Goal: Task Accomplishment & Management: Complete application form

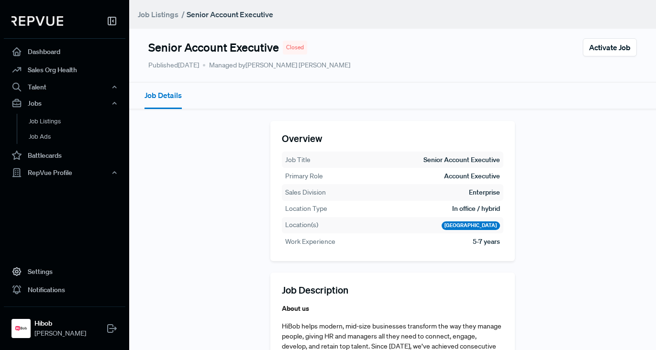
click at [302, 130] on div "Overview Job Title Senior Account Executive Primary Role Account Executive Sale…" at bounding box center [392, 191] width 245 height 140
click at [169, 22] on header "Job Listings / Senior Account Executive" at bounding box center [392, 14] width 527 height 29
click at [170, 16] on link "Job Listings" at bounding box center [158, 14] width 41 height 11
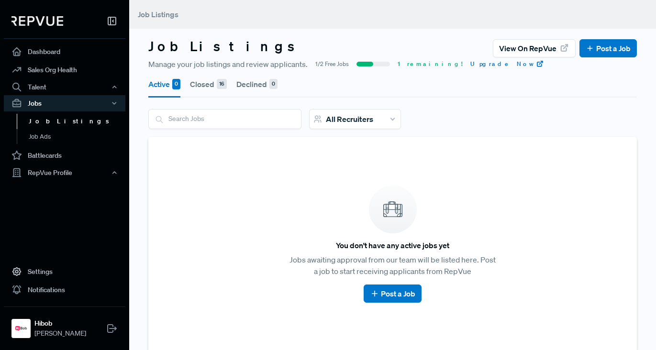
click at [383, 284] on article "You don't have any active jobs yet Jobs awaiting approval from our team will be…" at bounding box center [393, 244] width 466 height 193
click at [382, 289] on link "Post a Job" at bounding box center [392, 293] width 45 height 11
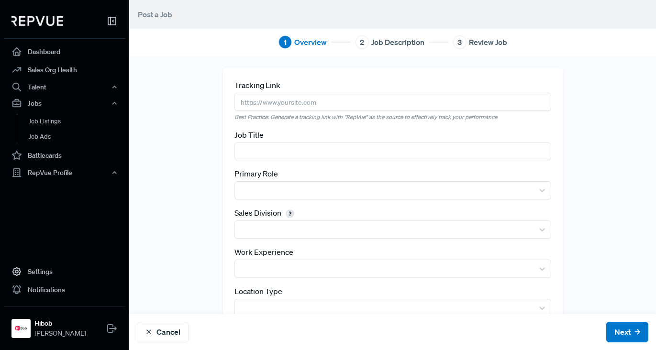
click at [300, 94] on input "text" at bounding box center [393, 102] width 317 height 18
click at [454, 59] on div "Tracking Link Best Practice: Generate a tracking link with "RepVue" as the sour…" at bounding box center [392, 221] width 527 height 330
click at [310, 150] on input "text" at bounding box center [393, 152] width 317 height 18
type input "Associate Account Executive - DACH"
click at [269, 102] on input "text" at bounding box center [393, 102] width 317 height 18
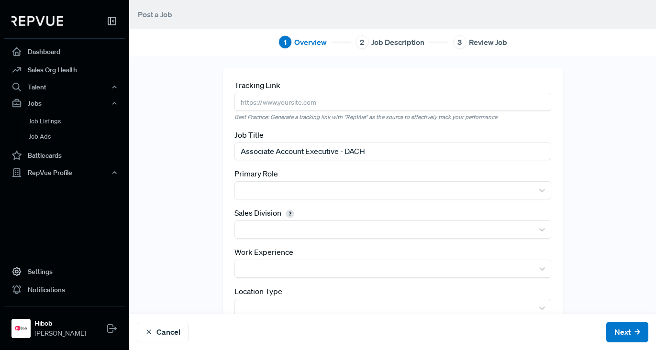
paste input "[URL][DOMAIN_NAME]"
type input "[URL][DOMAIN_NAME]"
click at [315, 76] on div "Tracking Link [URL][DOMAIN_NAME] Best Practice: Generate a tracking link with "…" at bounding box center [393, 221] width 340 height 307
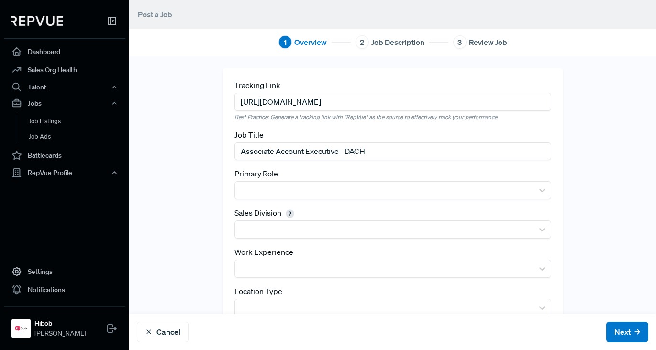
click at [307, 179] on div "Primary Role" at bounding box center [393, 184] width 317 height 32
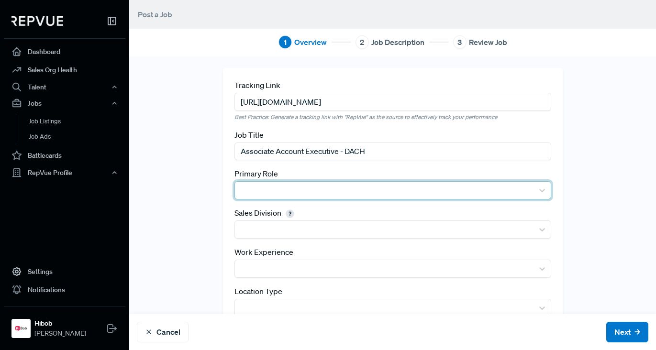
click at [313, 184] on div at bounding box center [384, 190] width 289 height 13
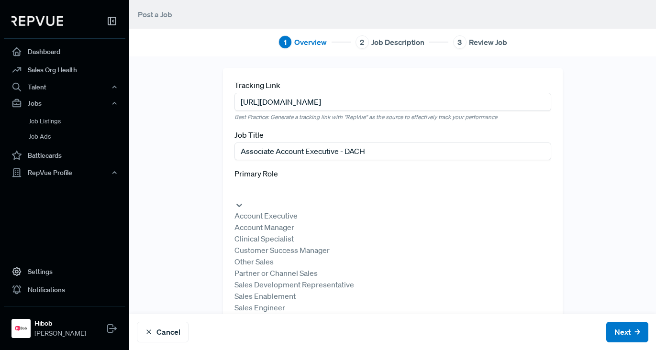
click at [282, 214] on div "Account Executive" at bounding box center [393, 215] width 317 height 11
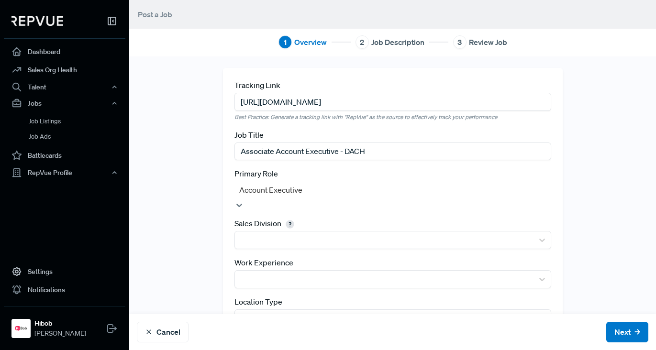
click at [208, 197] on div "Tracking Link [URL][DOMAIN_NAME] Best Practice: Generate a tracking link with "…" at bounding box center [392, 227] width 527 height 318
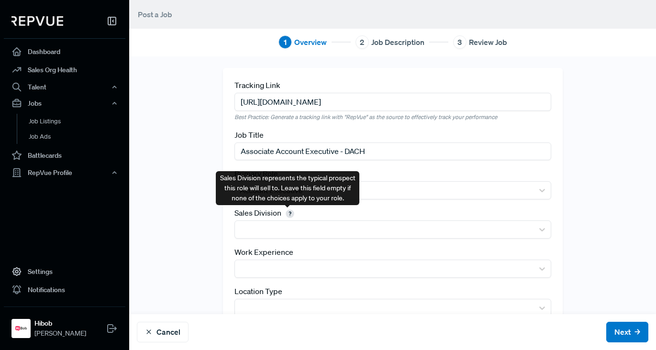
click at [285, 209] on span at bounding box center [290, 213] width 14 height 10
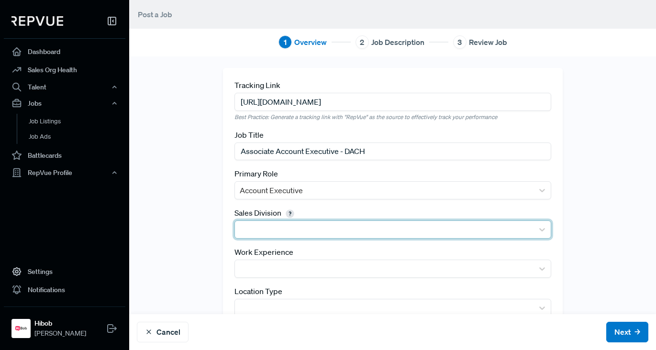
click at [324, 230] on div at bounding box center [384, 229] width 289 height 13
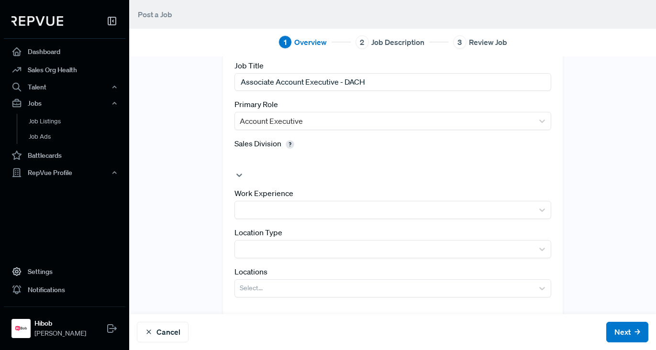
scroll to position [73, 0]
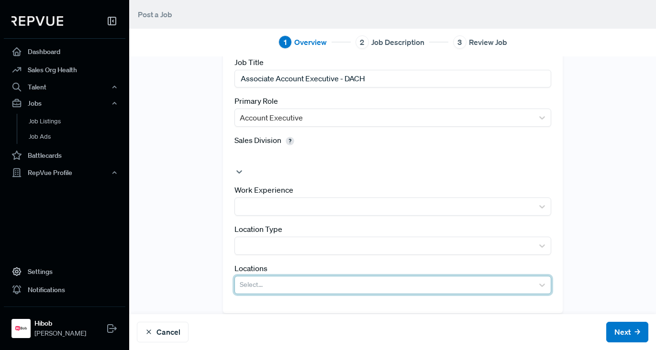
click at [302, 279] on div at bounding box center [384, 285] width 289 height 13
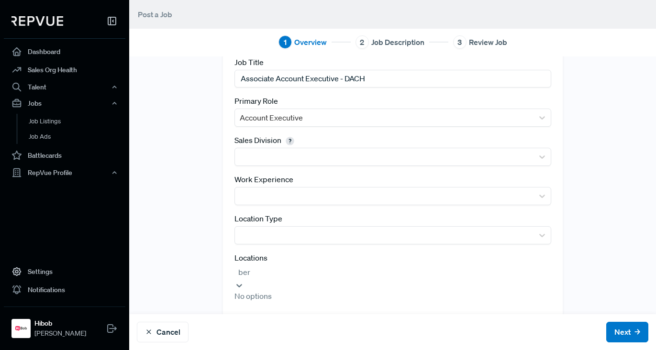
scroll to position [154, 0]
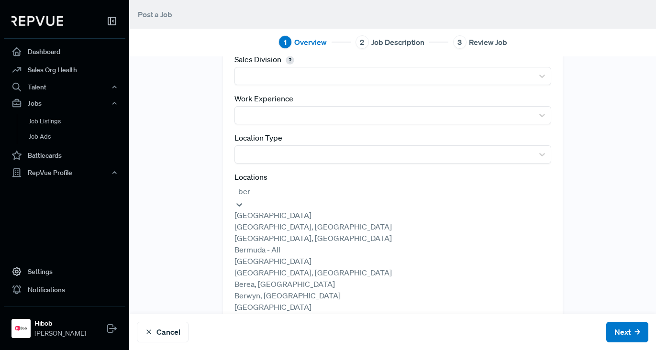
type input "ber"
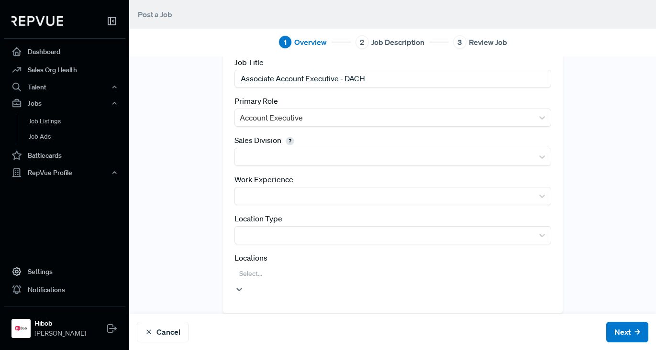
click at [284, 272] on div "option , selected. Select is focused ,type to refine list, press Down to open t…" at bounding box center [393, 280] width 317 height 29
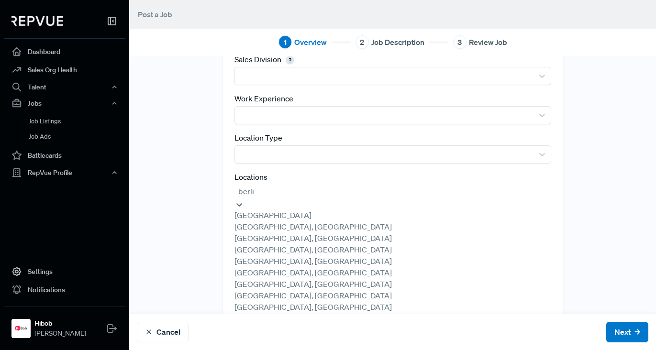
type input "[GEOGRAPHIC_DATA]"
click at [289, 221] on div "[GEOGRAPHIC_DATA]" at bounding box center [393, 215] width 317 height 11
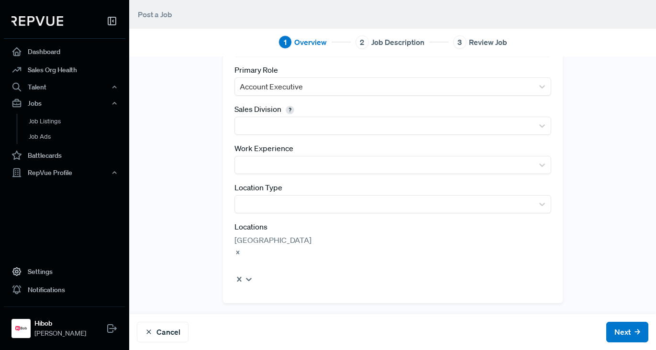
scroll to position [73, 0]
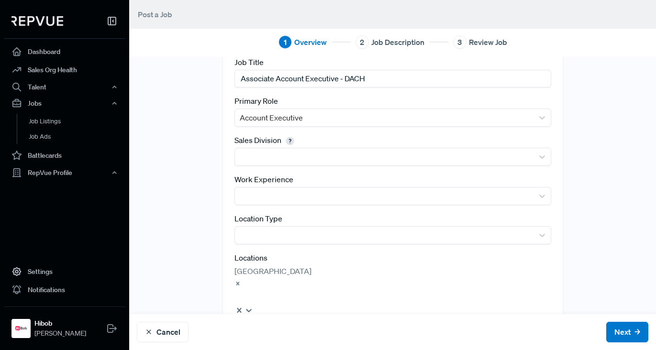
click at [172, 207] on div "Tracking Link [URL][DOMAIN_NAME] Best Practice: Generate a tracking link with "…" at bounding box center [392, 164] width 527 height 339
drag, startPoint x: 183, startPoint y: 238, endPoint x: 220, endPoint y: 234, distance: 37.1
click at [183, 237] on div "Tracking Link [URL][DOMAIN_NAME] Best Practice: Generate a tracking link with "…" at bounding box center [392, 159] width 527 height 328
click at [272, 246] on div "Tracking Link [URL][DOMAIN_NAME] Best Practice: Generate a tracking link with "…" at bounding box center [393, 159] width 340 height 328
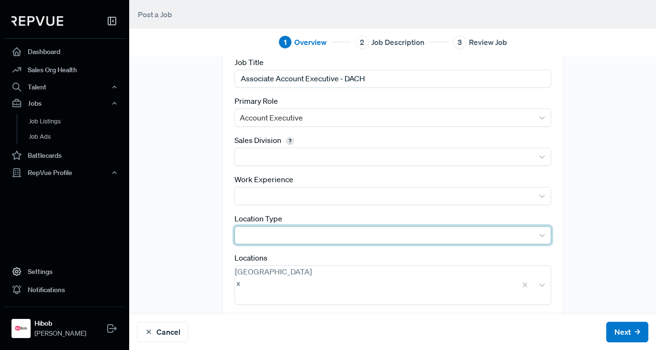
click at [274, 233] on div at bounding box center [384, 235] width 289 height 13
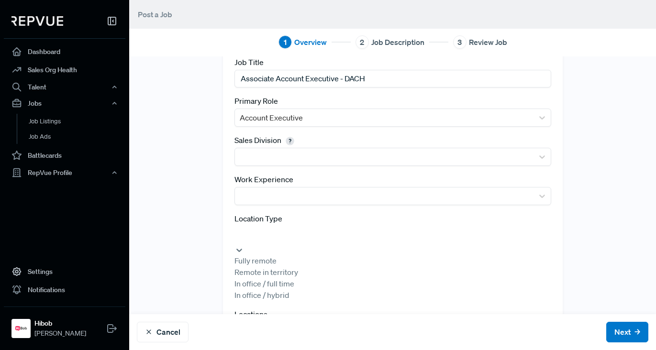
click at [272, 301] on div "In office / hybrid" at bounding box center [393, 295] width 317 height 11
click at [193, 253] on div "Tracking Link [URL][DOMAIN_NAME] Best Practice: Generate a tracking link with "…" at bounding box center [392, 159] width 527 height 328
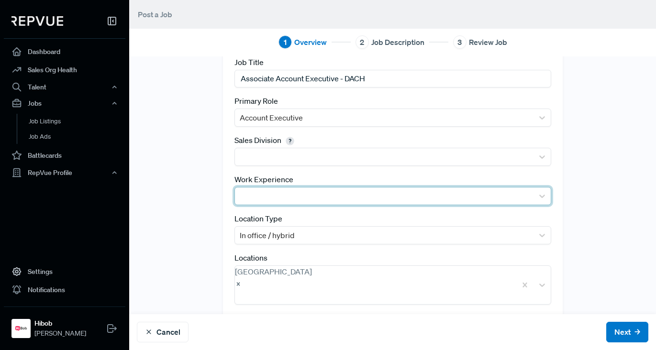
drag, startPoint x: 330, startPoint y: 207, endPoint x: 332, endPoint y: 197, distance: 10.7
click at [330, 207] on div "Tracking Link [URL][DOMAIN_NAME] Best Practice: Generate a tracking link with "…" at bounding box center [393, 159] width 340 height 328
click at [332, 197] on div at bounding box center [384, 196] width 289 height 13
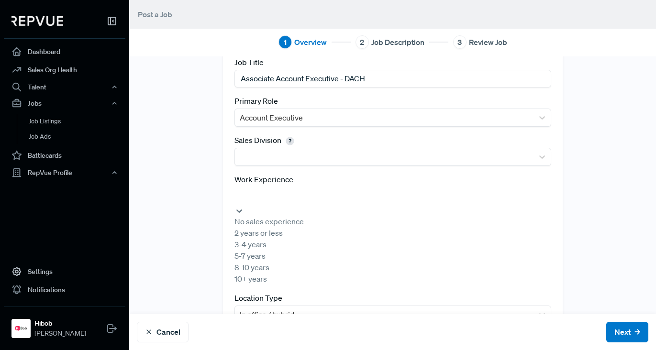
click at [281, 239] on div "2 years or less" at bounding box center [393, 232] width 317 height 11
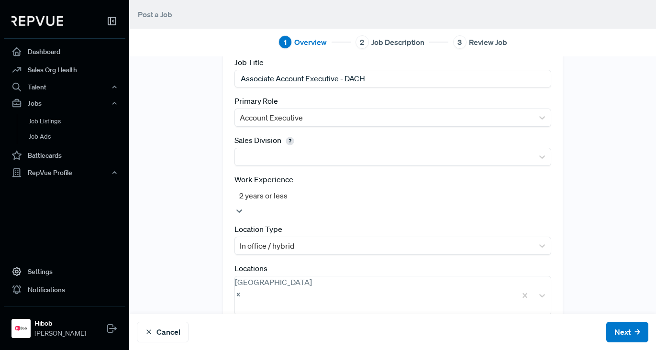
click at [197, 226] on div "Tracking Link [URL][DOMAIN_NAME] Best Practice: Generate a tracking link with "…" at bounding box center [392, 164] width 527 height 339
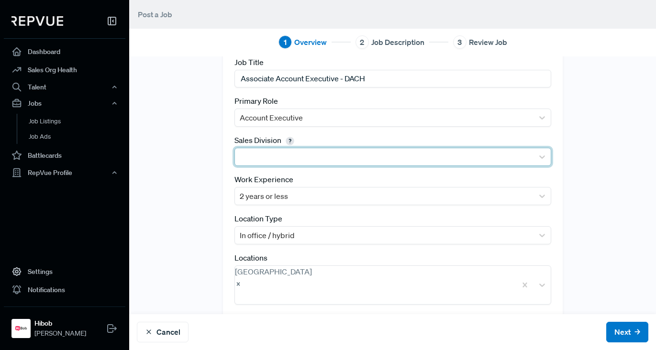
click at [284, 161] on div at bounding box center [384, 156] width 289 height 13
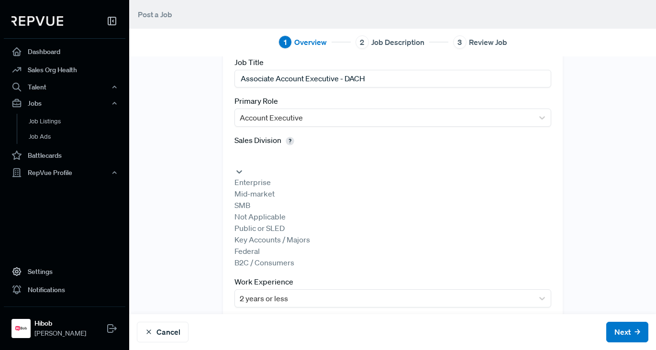
scroll to position [0, 0]
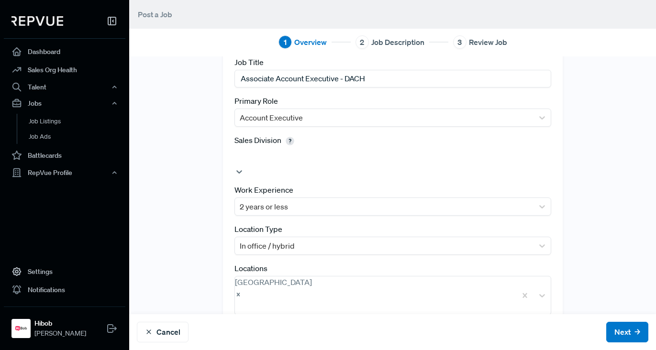
click at [332, 157] on div at bounding box center [392, 156] width 307 height 13
click at [429, 149] on div at bounding box center [393, 156] width 317 height 17
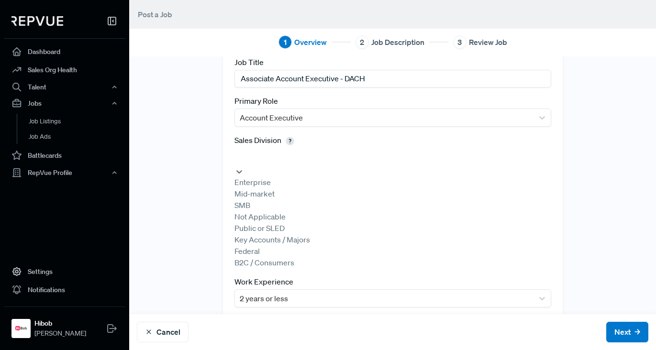
click at [617, 139] on div "Tracking Link [URL][DOMAIN_NAME] Best Practice: Generate a tracking link with "…" at bounding box center [392, 210] width 527 height 431
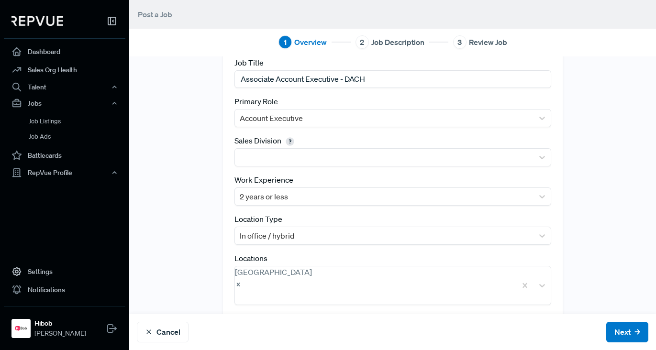
scroll to position [73, 0]
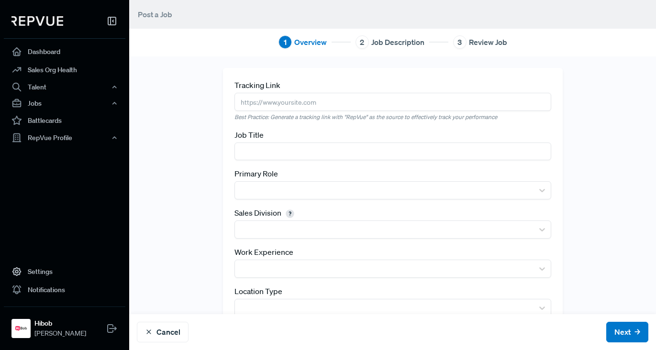
click at [272, 96] on input "text" at bounding box center [393, 102] width 317 height 18
paste input "https://hibob-fa0ad69d0cb34a.careers.hibob.com/jobs/74ca6eef-d12d-4d27-9325-22b…"
type input "https://hibob-fa0ad69d0cb34a.careers.hibob.com/jobs/74ca6eef-d12d-4d27-9325-22b…"
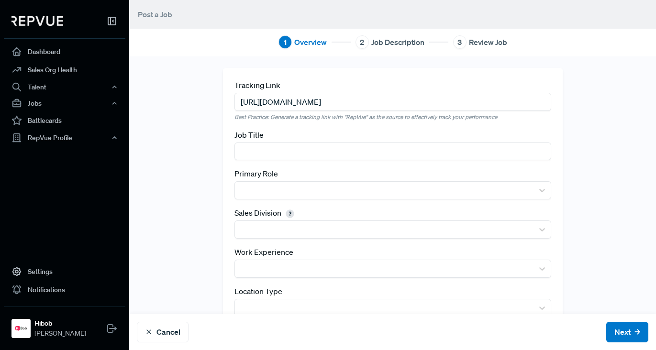
click at [302, 139] on div "Job Title" at bounding box center [393, 144] width 317 height 31
click at [299, 145] on input "text" at bounding box center [393, 152] width 317 height 18
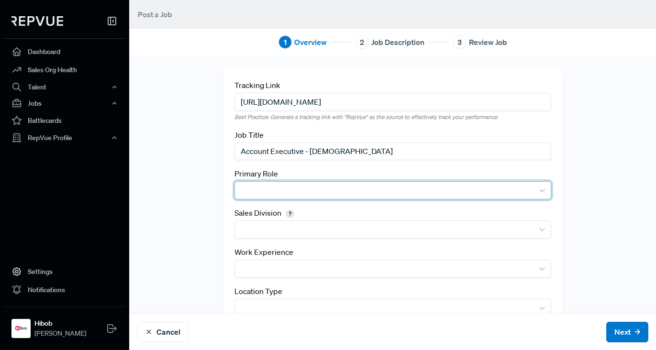
type input "Account Executive - Nordics"
click at [432, 194] on div at bounding box center [384, 190] width 289 height 13
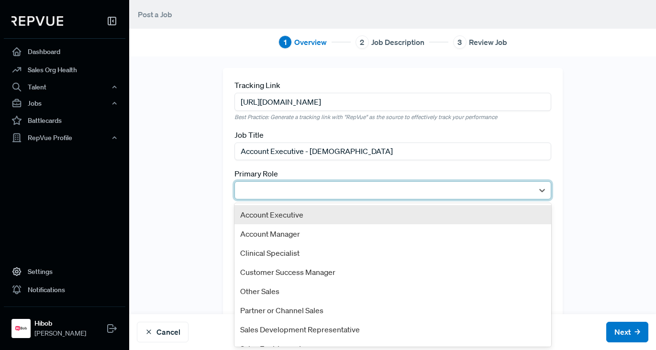
click at [297, 217] on div "Account Executive" at bounding box center [393, 214] width 317 height 19
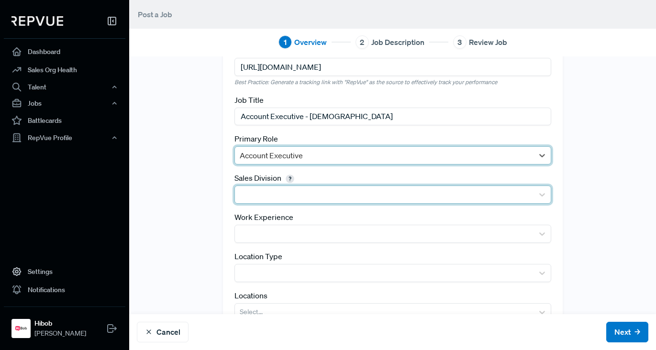
scroll to position [36, 0]
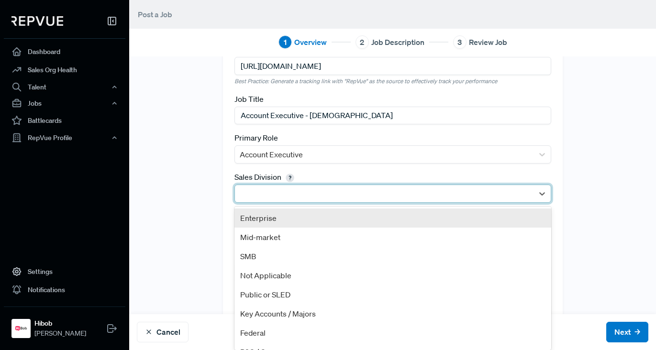
click at [287, 201] on div at bounding box center [384, 193] width 299 height 17
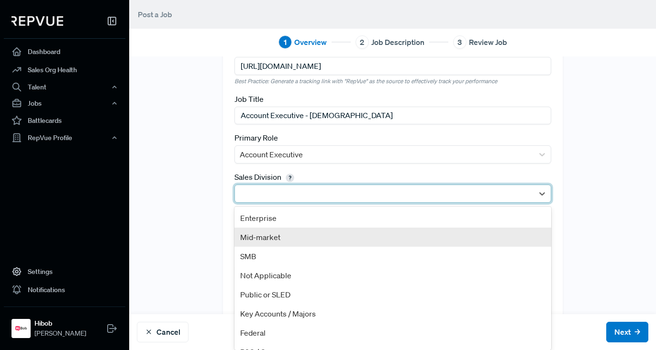
click at [277, 237] on div "Mid-market" at bounding box center [393, 237] width 317 height 19
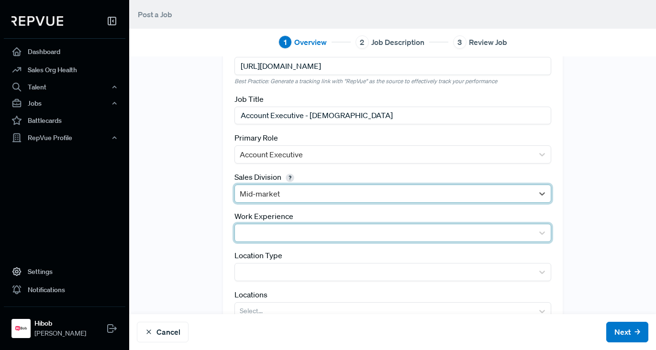
click at [293, 240] on div at bounding box center [384, 232] width 299 height 17
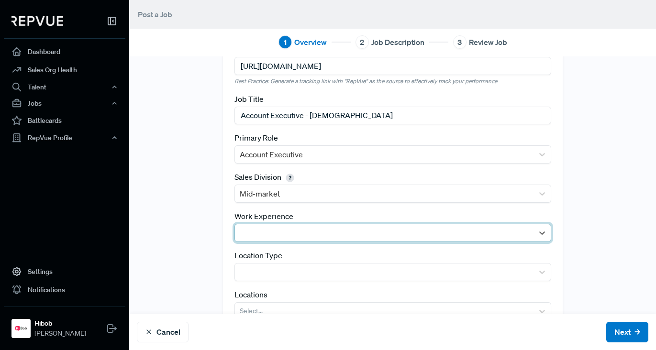
click at [267, 233] on div at bounding box center [384, 232] width 289 height 13
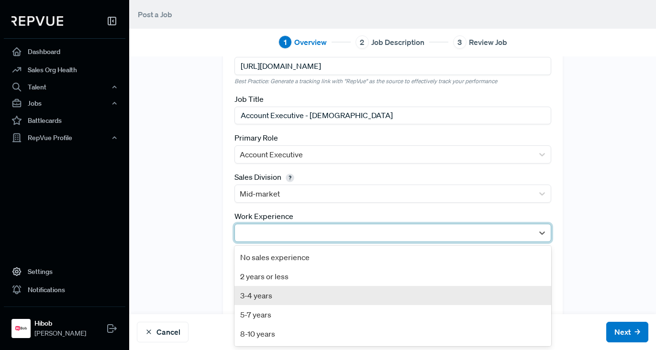
click at [260, 295] on div "3-4 years" at bounding box center [393, 295] width 317 height 19
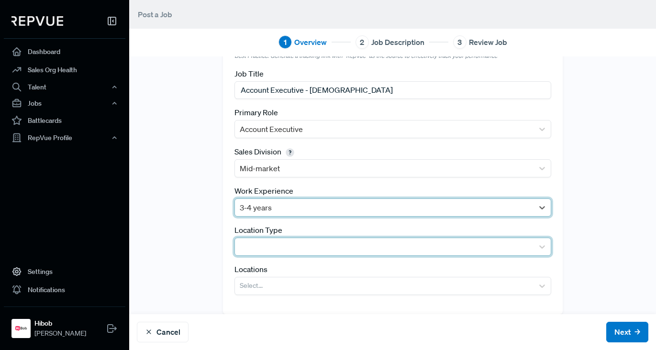
scroll to position [73, 0]
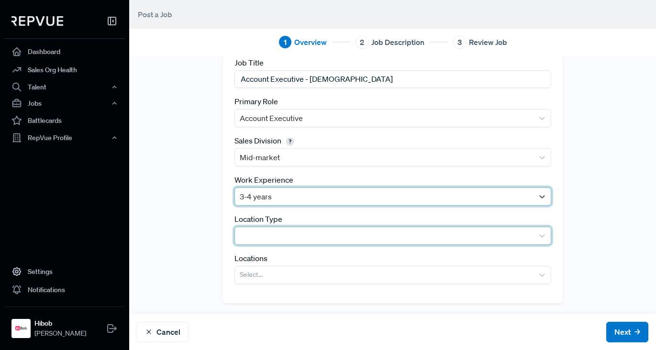
click at [340, 230] on div at bounding box center [384, 235] width 289 height 13
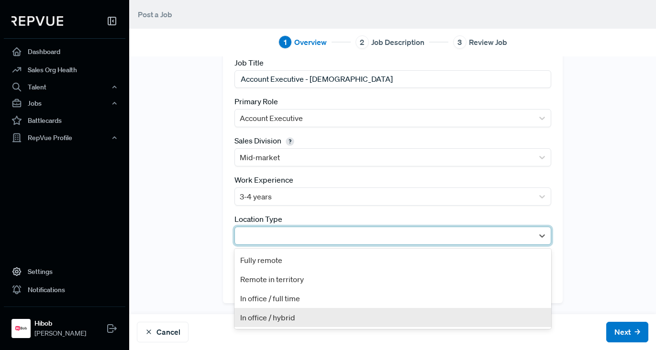
click at [277, 319] on div "In office / hybrid" at bounding box center [393, 317] width 317 height 19
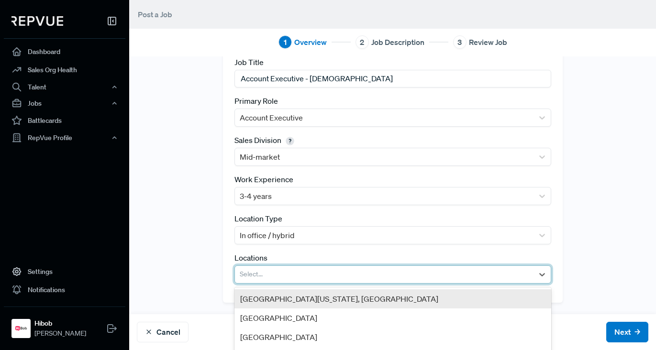
click at [299, 279] on div at bounding box center [384, 274] width 289 height 13
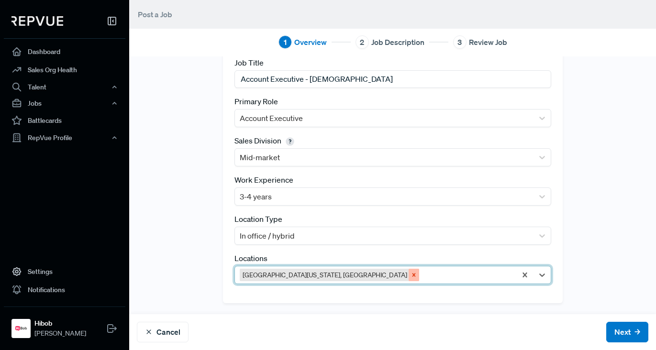
click at [412, 276] on icon "Remove Greater New York City Area, NY" at bounding box center [413, 274] width 3 height 3
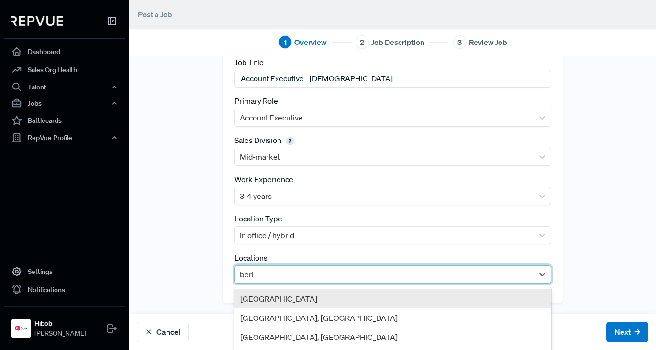
type input "berli"
click at [290, 297] on div "[GEOGRAPHIC_DATA]" at bounding box center [393, 299] width 317 height 19
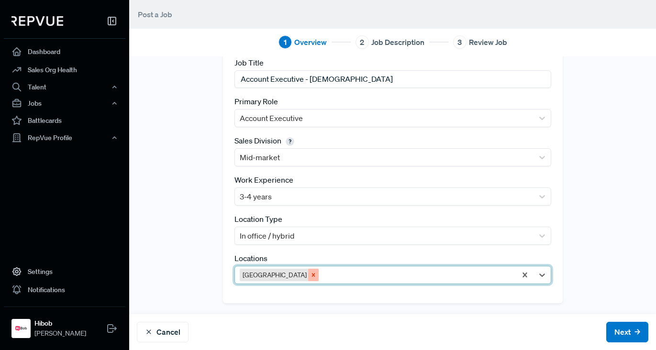
click at [310, 276] on icon "Remove Greater Berlin Area" at bounding box center [313, 275] width 7 height 7
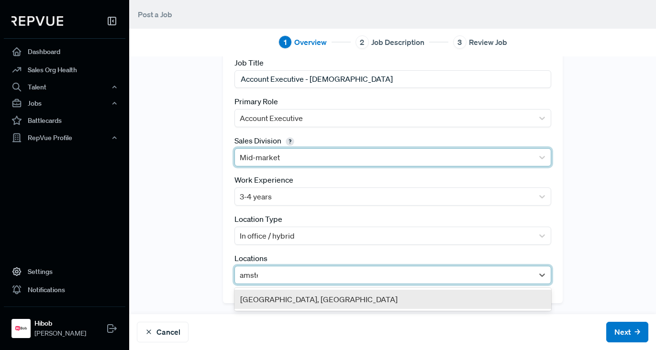
type input "amster"
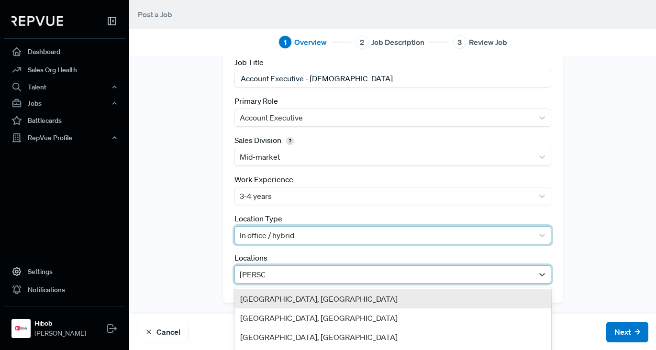
scroll to position [90, 0]
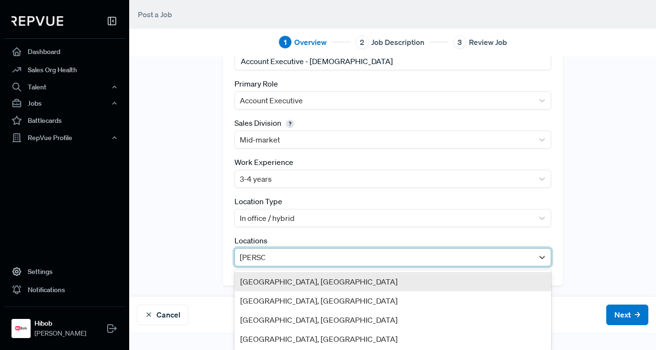
click at [406, 286] on div "Amsterdam, North Holland" at bounding box center [393, 281] width 317 height 19
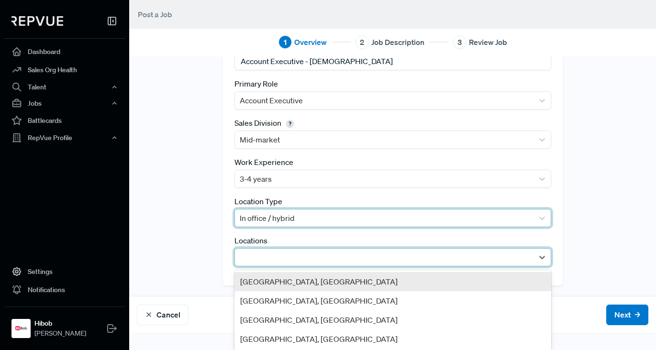
scroll to position [73, 0]
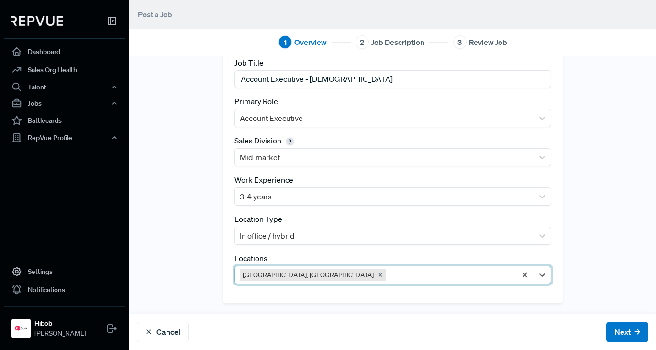
click at [589, 188] on div "Tracking Link https://hibob-fa0ad69d0cb34a.careers.hibob.com/jobs/74ca6eef-d12d…" at bounding box center [392, 149] width 527 height 307
click at [606, 326] on button "Next" at bounding box center [627, 332] width 42 height 21
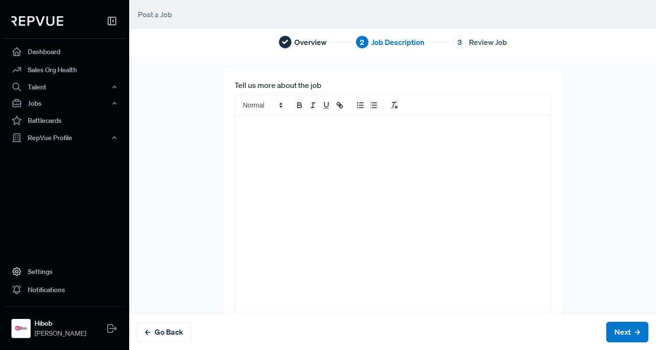
click at [326, 137] on div at bounding box center [393, 225] width 316 height 221
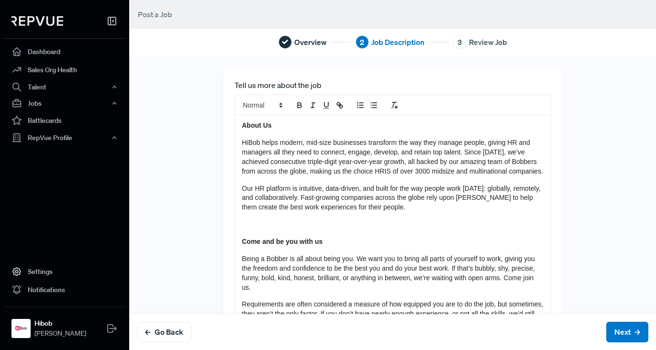
click at [283, 138] on div "About Us HiBob helps modern, mid-size businesses transform the way they manage …" at bounding box center [393, 341] width 316 height 453
click at [249, 140] on span "HiBob helps modern, mid-size businesses transform the way they manage people, g…" at bounding box center [393, 157] width 302 height 36
click at [242, 145] on span "HiBob helps modern, mid-size businesses transform the way they manage people, g…" at bounding box center [393, 157] width 302 height 36
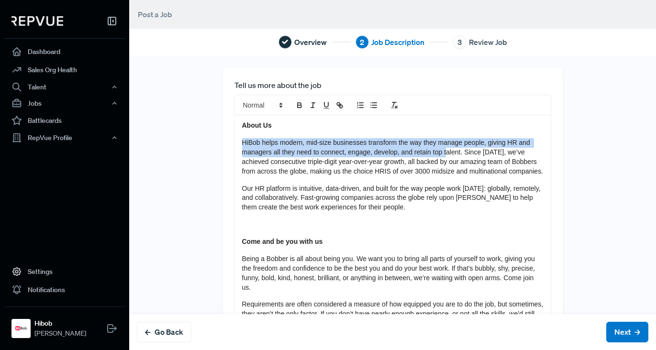
drag, startPoint x: 385, startPoint y: 138, endPoint x: 446, endPoint y: 157, distance: 63.7
click at [446, 157] on div "About Us HiBob helps modern, mid-size businesses transform the way they manage …" at bounding box center [393, 341] width 316 height 453
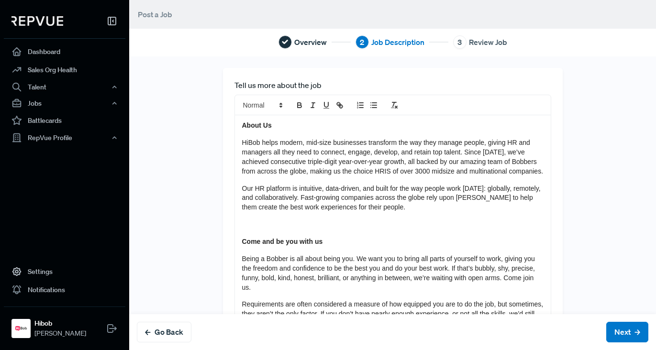
click at [445, 157] on p "HiBob helps modern, mid-size businesses transform the way they manage people, g…" at bounding box center [393, 157] width 302 height 38
click at [444, 158] on span "HiBob helps modern, mid-size businesses transform the way they manage people, g…" at bounding box center [393, 157] width 302 height 36
drag, startPoint x: 372, startPoint y: 156, endPoint x: 433, endPoint y: 180, distance: 65.3
click at [433, 177] on p "HiBob helps modern, mid-size businesses transform the way they manage people, g…" at bounding box center [393, 157] width 302 height 38
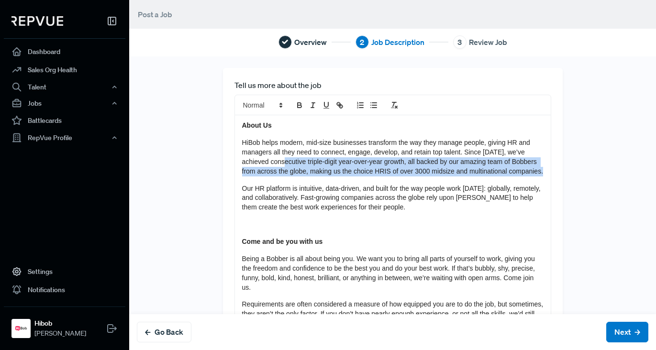
drag, startPoint x: 362, startPoint y: 183, endPoint x: 292, endPoint y: 162, distance: 73.0
click at [291, 162] on div "About Us HiBob helps modern, mid-size businesses transform the way they manage …" at bounding box center [393, 341] width 316 height 453
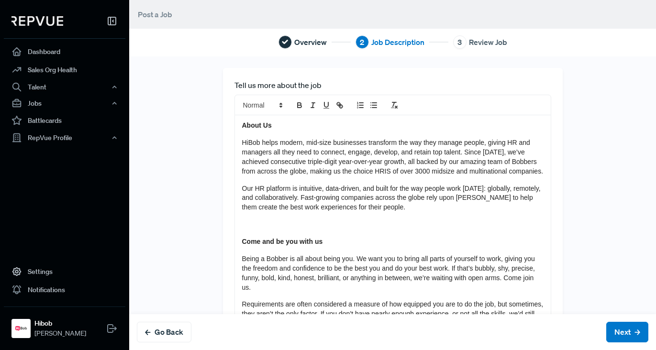
click at [292, 162] on span "HiBob helps modern, mid-size businesses transform the way they manage people, g…" at bounding box center [393, 157] width 302 height 36
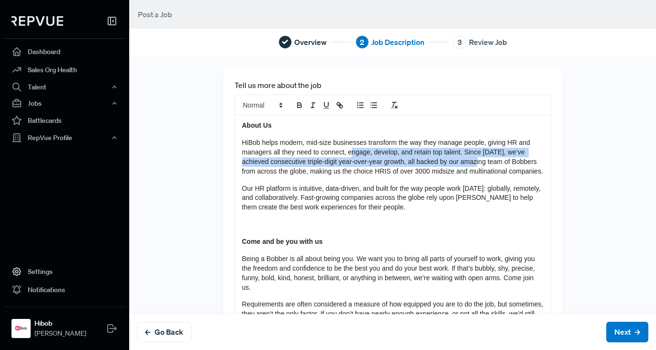
drag, startPoint x: 416, startPoint y: 152, endPoint x: 481, endPoint y: 160, distance: 65.2
click at [481, 160] on span "HiBob helps modern, mid-size businesses transform the way they manage people, g…" at bounding box center [393, 157] width 302 height 36
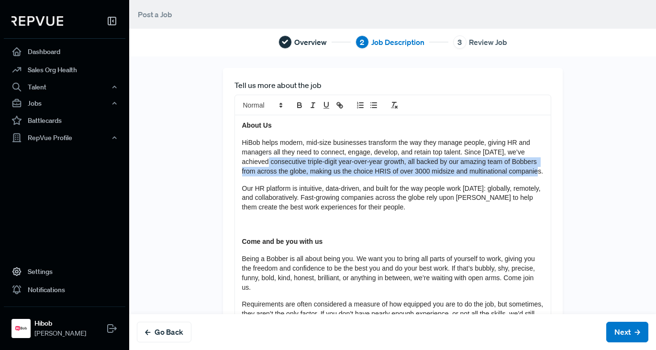
drag, startPoint x: 287, startPoint y: 156, endPoint x: 409, endPoint y: 181, distance: 124.1
click at [409, 177] on p "HiBob helps modern, mid-size businesses transform the way they manage people, g…" at bounding box center [393, 157] width 302 height 38
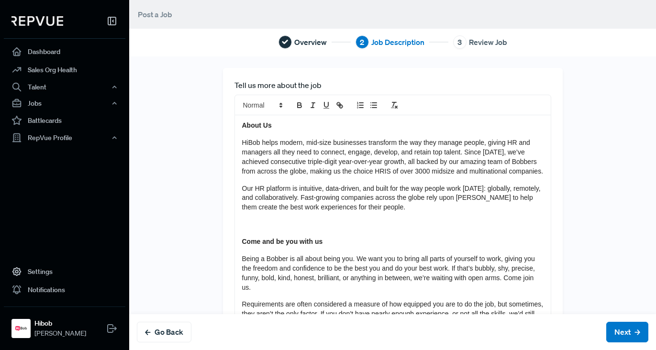
click at [409, 177] on p "HiBob helps modern, mid-size businesses transform the way they manage people, g…" at bounding box center [393, 157] width 302 height 38
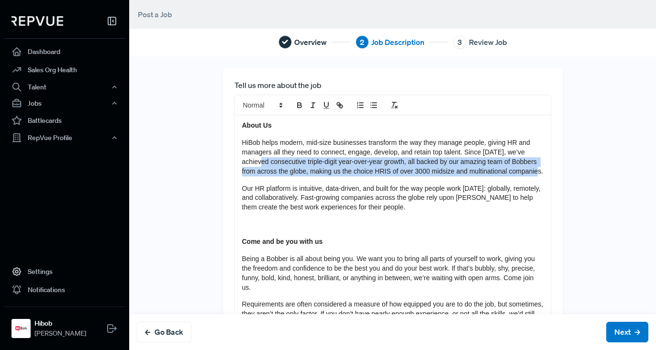
drag, startPoint x: 321, startPoint y: 172, endPoint x: 266, endPoint y: 162, distance: 55.4
click at [266, 163] on p "HiBob helps modern, mid-size businesses transform the way they manage people, g…" at bounding box center [393, 157] width 302 height 38
click at [266, 161] on span "HiBob helps modern, mid-size businesses transform the way they manage people, g…" at bounding box center [393, 157] width 302 height 36
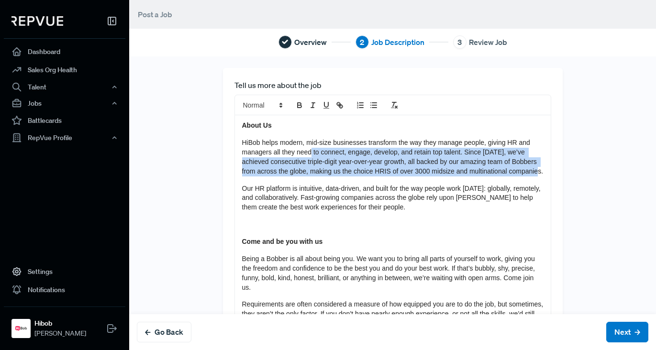
drag, startPoint x: 401, startPoint y: 171, endPoint x: 425, endPoint y: 180, distance: 25.0
click at [425, 177] on p "HiBob helps modern, mid-size businesses transform the way they manage people, g…" at bounding box center [393, 157] width 302 height 38
drag, startPoint x: 405, startPoint y: 177, endPoint x: 272, endPoint y: 151, distance: 136.0
click at [271, 152] on p "HiBob helps modern, mid-size businesses transform the way they manage people, g…" at bounding box center [393, 157] width 302 height 38
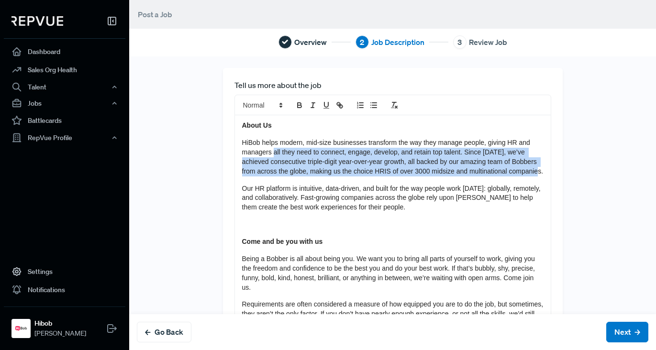
click at [272, 151] on span "HiBob helps modern, mid-size businesses transform the way they manage people, g…" at bounding box center [393, 157] width 302 height 36
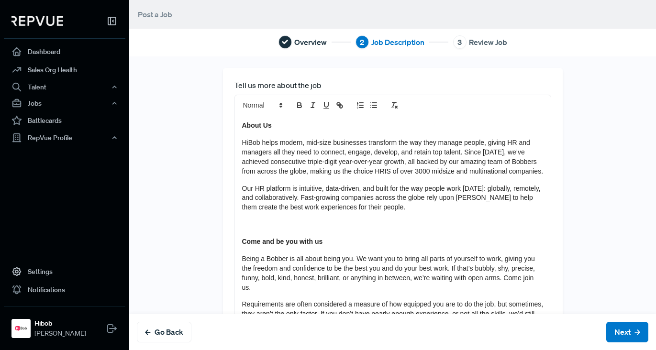
click at [353, 168] on span "HiBob helps modern, mid-size businesses transform the way they manage people, g…" at bounding box center [393, 157] width 302 height 36
drag, startPoint x: 266, startPoint y: 149, endPoint x: 431, endPoint y: 178, distance: 167.6
click at [431, 177] on p "HiBob helps modern, mid-size businesses transform the way they manage people, g…" at bounding box center [393, 157] width 302 height 38
click at [430, 177] on p "HiBob helps modern, mid-size businesses transform the way they manage people, g…" at bounding box center [393, 157] width 302 height 38
drag, startPoint x: 336, startPoint y: 169, endPoint x: 342, endPoint y: 166, distance: 6.4
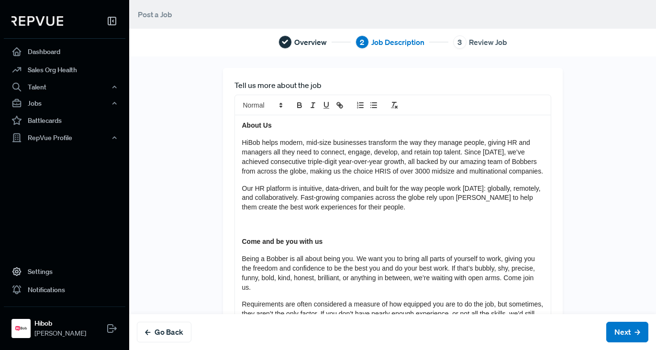
click at [336, 169] on span "HiBob helps modern, mid-size businesses transform the way they manage people, g…" at bounding box center [393, 157] width 302 height 36
click at [258, 157] on p "HiBob helps modern, mid-size businesses transform the way they manage people, g…" at bounding box center [393, 157] width 302 height 38
click at [266, 142] on span "HiBob helps modern, mid-size businesses transform the way they manage people, g…" at bounding box center [393, 157] width 302 height 36
click at [348, 144] on span "HiBob helps modern, mid-size businesses transform the way they manage people, g…" at bounding box center [393, 157] width 302 height 36
click at [444, 171] on span "HiBob helps modern, mid-size businesses transform the way they manage people, g…" at bounding box center [393, 157] width 302 height 36
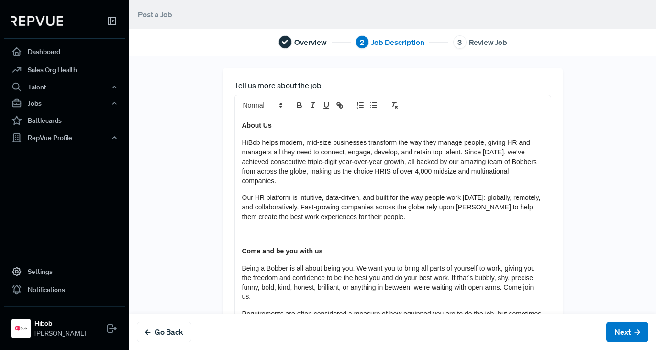
click at [456, 171] on span "HiBob helps modern, mid-size businesses transform the way they manage people, g…" at bounding box center [390, 162] width 297 height 46
click at [362, 166] on span "HiBob helps modern, mid-size businesses transform the way they manage people, g…" at bounding box center [390, 162] width 297 height 46
click at [269, 170] on span "HiBob helps modern, mid-size businesses transform the way they manage people, g…" at bounding box center [390, 162] width 297 height 46
click at [262, 180] on span "HiBob helps modern, mid-size businesses transform the way they manage people, g…" at bounding box center [390, 162] width 297 height 46
click at [362, 147] on p "HiBob helps modern, mid-size businesses transform the way they manage people, g…" at bounding box center [393, 161] width 302 height 47
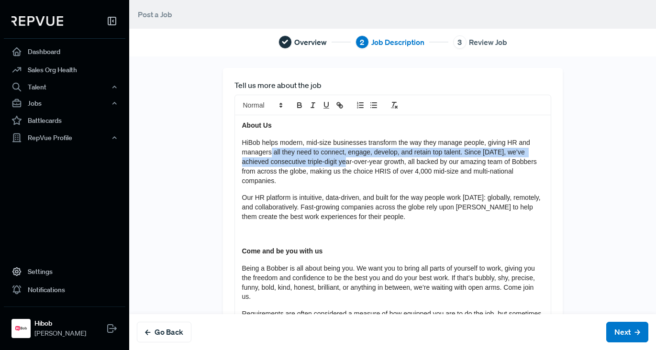
drag, startPoint x: 269, startPoint y: 149, endPoint x: 350, endPoint y: 161, distance: 81.7
click at [350, 161] on span "HiBob helps modern, mid-size businesses transform the way they manage people, g…" at bounding box center [390, 162] width 297 height 46
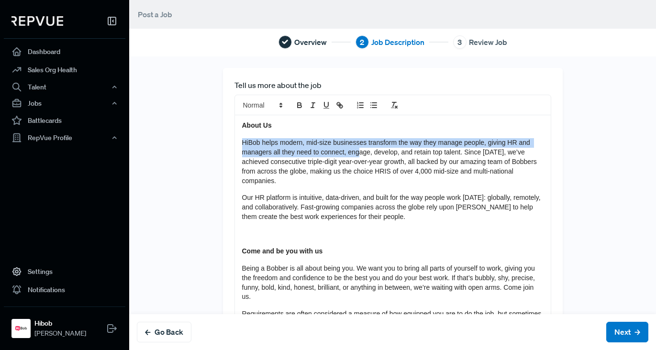
drag, startPoint x: 259, startPoint y: 140, endPoint x: 358, endPoint y: 157, distance: 100.6
click at [357, 157] on div "About Us HiBob helps modern, mid-size businesses transform the way they manage …" at bounding box center [393, 346] width 316 height 463
click at [358, 157] on p "HiBob helps modern, mid-size businesses transform the way they manage people, g…" at bounding box center [393, 161] width 302 height 47
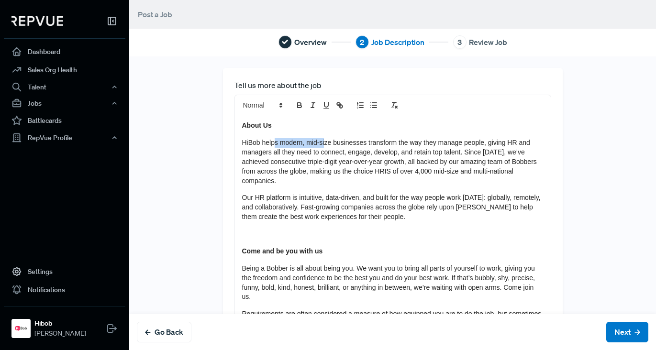
drag, startPoint x: 271, startPoint y: 139, endPoint x: 323, endPoint y: 145, distance: 52.0
click at [323, 145] on p "HiBob helps modern, mid-size businesses transform the way they manage people, g…" at bounding box center [393, 161] width 302 height 47
click at [323, 145] on span "HiBob helps modern, mid-size businesses transform the way they manage people, g…" at bounding box center [390, 162] width 297 height 46
drag, startPoint x: 340, startPoint y: 145, endPoint x: 395, endPoint y: 147, distance: 54.6
click at [395, 147] on p "HiBob helps modern, mid-size businesses transform the way they manage people, g…" at bounding box center [393, 161] width 302 height 47
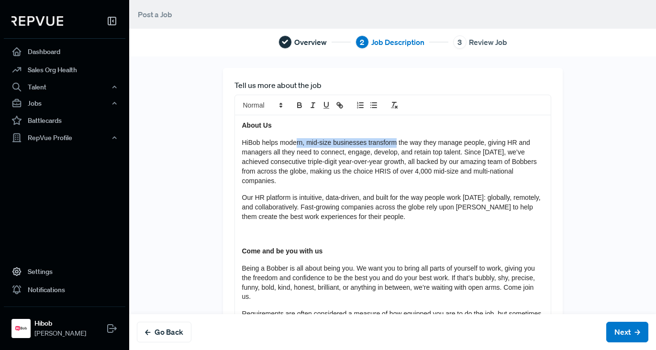
click at [395, 147] on p "HiBob helps modern, mid-size businesses transform the way they manage people, g…" at bounding box center [393, 161] width 302 height 47
drag, startPoint x: 364, startPoint y: 139, endPoint x: 448, endPoint y: 146, distance: 84.5
click at [447, 145] on div "About Us HiBob helps modern, mid-size businesses transform the way they manage …" at bounding box center [393, 346] width 316 height 463
click at [448, 146] on span "HiBob helps modern, mid-size businesses transform the way they manage people, g…" at bounding box center [390, 162] width 297 height 46
drag, startPoint x: 400, startPoint y: 138, endPoint x: 475, endPoint y: 143, distance: 74.8
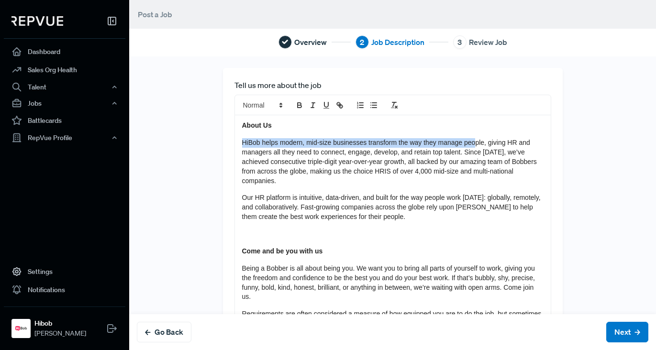
click at [475, 143] on p "HiBob helps modern, mid-size businesses transform the way they manage people, g…" at bounding box center [393, 161] width 302 height 47
click at [475, 143] on span "HiBob helps modern, mid-size businesses transform the way they manage people, g…" at bounding box center [390, 162] width 297 height 46
drag, startPoint x: 372, startPoint y: 139, endPoint x: 470, endPoint y: 145, distance: 97.4
click at [469, 145] on span "HiBob helps modern, mid-size businesses transform the way they manage people, g…" at bounding box center [390, 162] width 297 height 46
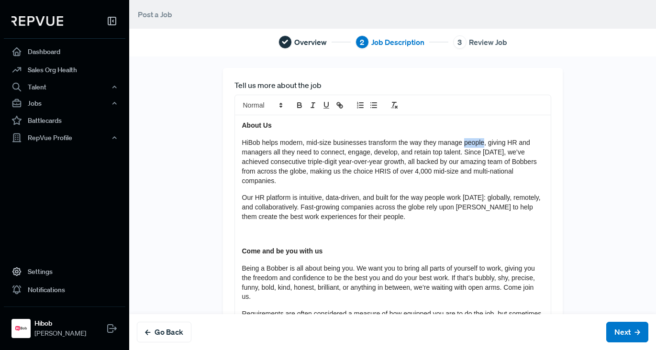
click at [469, 145] on span "HiBob helps modern, mid-size businesses transform the way they manage people, g…" at bounding box center [390, 162] width 297 height 46
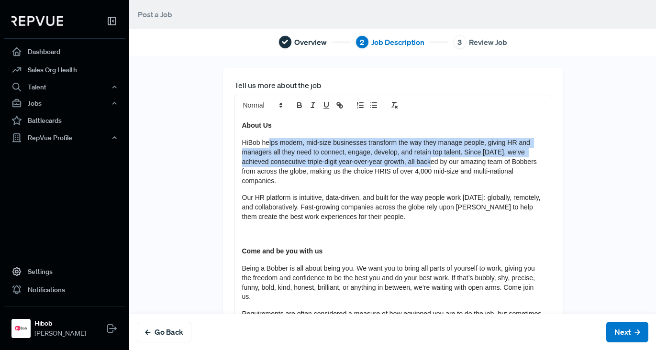
drag, startPoint x: 301, startPoint y: 147, endPoint x: 437, endPoint y: 163, distance: 137.3
click at [437, 163] on span "HiBob helps modern, mid-size businesses transform the way they manage people, g…" at bounding box center [390, 162] width 297 height 46
drag, startPoint x: 437, startPoint y: 163, endPoint x: 372, endPoint y: 155, distance: 65.2
click at [437, 163] on span "HiBob helps modern, mid-size businesses transform the way they manage people, g…" at bounding box center [390, 162] width 297 height 46
drag, startPoint x: 329, startPoint y: 146, endPoint x: 428, endPoint y: 163, distance: 100.6
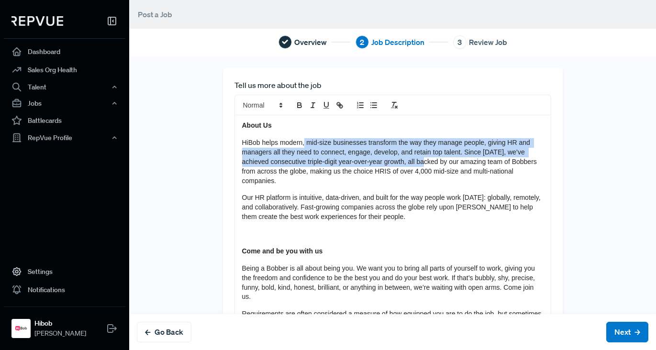
click at [428, 163] on span "HiBob helps modern, mid-size businesses transform the way they manage people, g…" at bounding box center [390, 162] width 297 height 46
click at [427, 163] on span "HiBob helps modern, mid-size businesses transform the way they manage people, g…" at bounding box center [390, 162] width 297 height 46
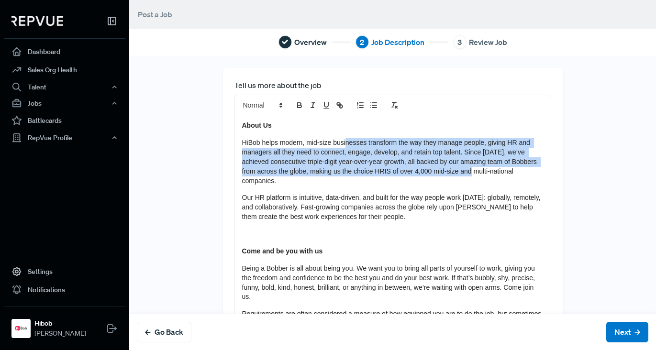
drag, startPoint x: 394, startPoint y: 151, endPoint x: 503, endPoint y: 171, distance: 110.6
click at [503, 171] on span "HiBob helps modern, mid-size businesses transform the way they manage people, g…" at bounding box center [390, 162] width 297 height 46
drag, startPoint x: 305, startPoint y: 148, endPoint x: 273, endPoint y: 143, distance: 32.5
click at [273, 143] on span "HiBob helps modern, mid-size businesses transform the way they manage people, g…" at bounding box center [390, 162] width 297 height 46
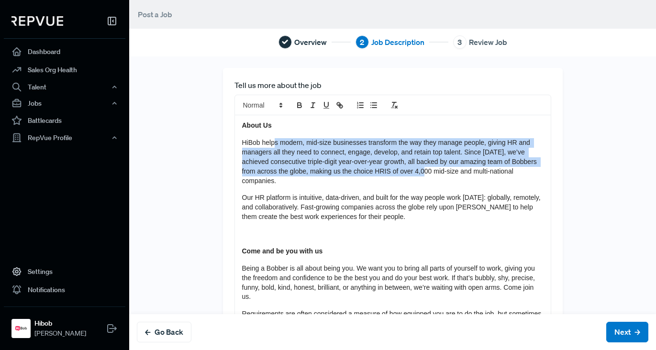
click at [348, 154] on span "HiBob helps modern, mid-size businesses transform the way they manage people, g…" at bounding box center [390, 162] width 297 height 46
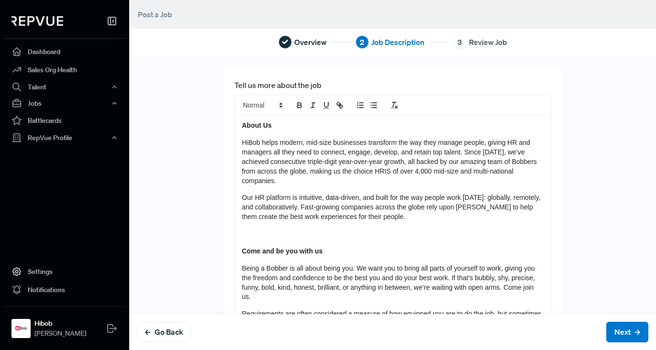
drag, startPoint x: 300, startPoint y: 150, endPoint x: 396, endPoint y: 166, distance: 97.5
click at [396, 167] on p "HiBob helps modern, mid-size businesses transform the way they manage people, g…" at bounding box center [393, 161] width 302 height 47
click at [396, 166] on p "HiBob helps modern, mid-size businesses transform the way they manage people, g…" at bounding box center [393, 161] width 302 height 47
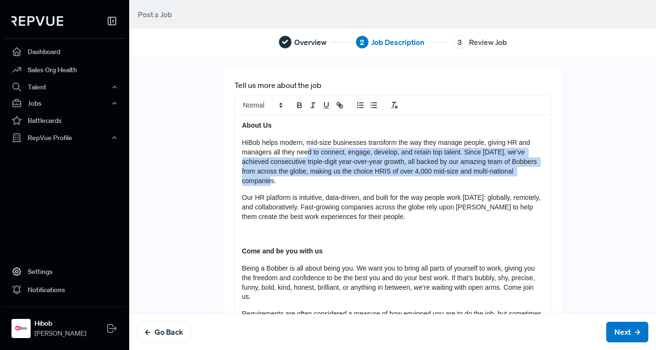
drag, startPoint x: 369, startPoint y: 168, endPoint x: 463, endPoint y: 180, distance: 95.6
click at [463, 180] on p "HiBob helps modern, mid-size businesses transform the way they manage people, g…" at bounding box center [393, 161] width 302 height 47
drag, startPoint x: 370, startPoint y: 169, endPoint x: 257, endPoint y: 149, distance: 115.3
click at [257, 149] on p "HiBob helps modern, mid-size businesses transform the way they manage people, g…" at bounding box center [393, 161] width 302 height 47
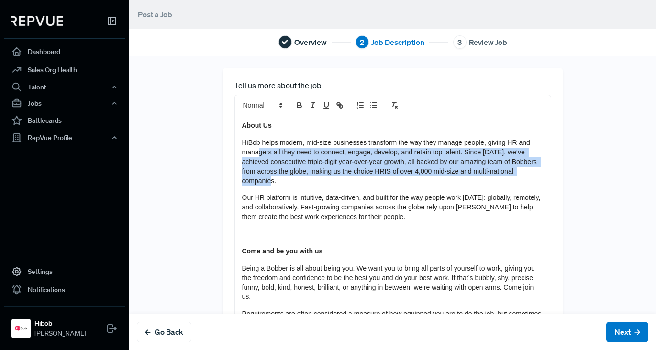
click at [258, 149] on span "HiBob helps modern, mid-size businesses transform the way they manage people, g…" at bounding box center [390, 162] width 297 height 46
drag, startPoint x: 304, startPoint y: 159, endPoint x: 368, endPoint y: 179, distance: 66.2
click at [368, 179] on p "HiBob helps modern, mid-size businesses transform the way they manage people, g…" at bounding box center [393, 161] width 302 height 47
drag, startPoint x: 310, startPoint y: 153, endPoint x: 422, endPoint y: 173, distance: 114.3
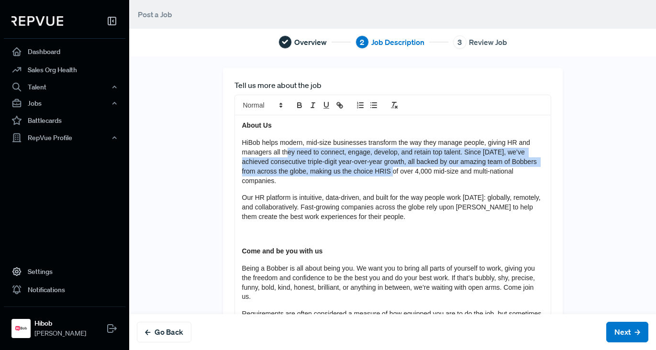
click at [423, 173] on span "HiBob helps modern, mid-size businesses transform the way they manage people, g…" at bounding box center [390, 162] width 297 height 46
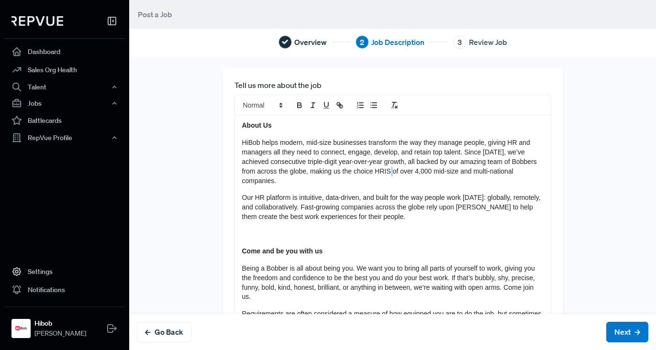
click at [422, 174] on span "HiBob helps modern, mid-size businesses transform the way they manage people, g…" at bounding box center [390, 162] width 297 height 46
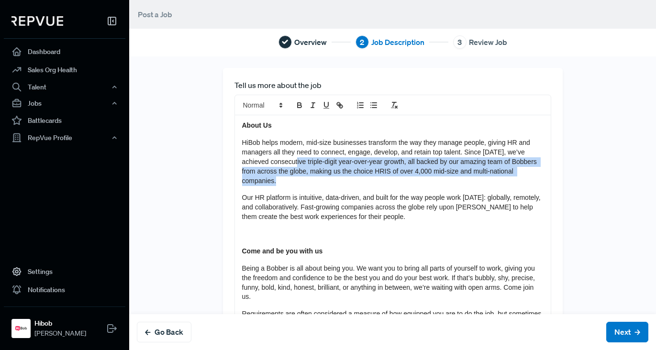
drag, startPoint x: 347, startPoint y: 169, endPoint x: 422, endPoint y: 187, distance: 76.4
click at [421, 187] on div "About Us HiBob helps modern, mid-size businesses transform the way they manage …" at bounding box center [393, 346] width 316 height 463
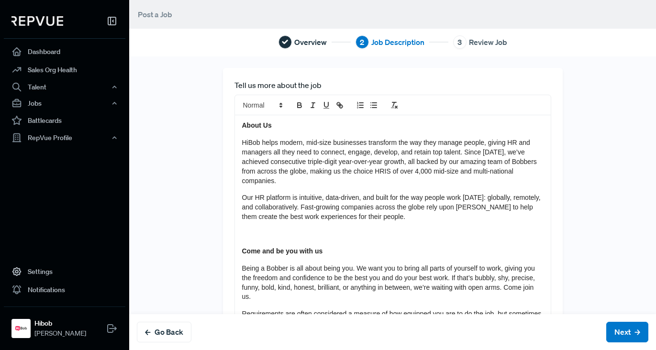
click at [422, 187] on div "About Us HiBob helps modern, mid-size businesses transform the way they manage …" at bounding box center [393, 346] width 316 height 463
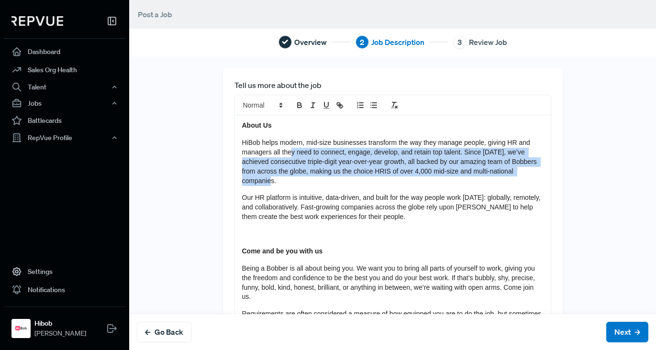
drag, startPoint x: 357, startPoint y: 177, endPoint x: 287, endPoint y: 155, distance: 73.3
click at [287, 155] on p "HiBob helps modern, mid-size businesses transform the way they manage people, g…" at bounding box center [393, 161] width 302 height 47
click at [287, 155] on span "HiBob helps modern, mid-size businesses transform the way they manage people, g…" at bounding box center [390, 162] width 297 height 46
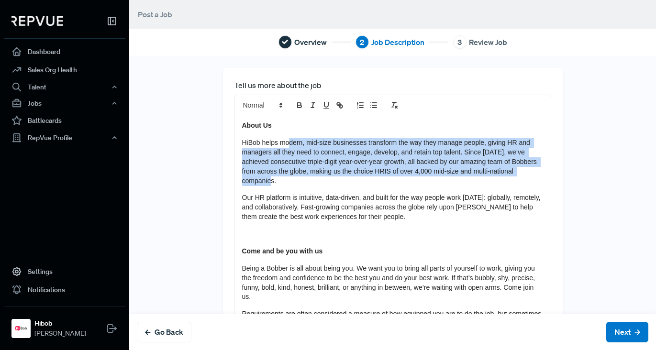
drag, startPoint x: 293, startPoint y: 144, endPoint x: 428, endPoint y: 179, distance: 139.8
click at [428, 179] on p "HiBob helps modern, mid-size businesses transform the way they manage people, g…" at bounding box center [393, 161] width 302 height 47
drag, startPoint x: 295, startPoint y: 141, endPoint x: 454, endPoint y: 180, distance: 163.8
click at [454, 180] on p "HiBob helps modern, mid-size businesses transform the way they manage people, g…" at bounding box center [393, 161] width 302 height 47
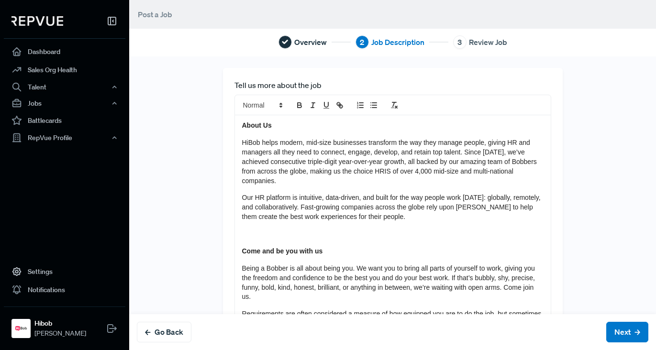
click at [455, 180] on p "HiBob helps modern, mid-size businesses transform the way they manage people, g…" at bounding box center [393, 161] width 302 height 47
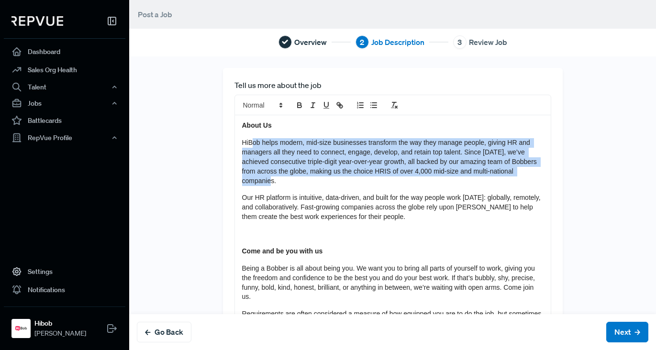
drag, startPoint x: 434, startPoint y: 178, endPoint x: 250, endPoint y: 145, distance: 186.2
click at [250, 145] on p "HiBob helps modern, mid-size businesses transform the way they manage people, g…" at bounding box center [393, 161] width 302 height 47
click at [332, 154] on span "HiBob helps modern, mid-size businesses transform the way they manage people, g…" at bounding box center [390, 162] width 297 height 46
drag, startPoint x: 325, startPoint y: 155, endPoint x: 425, endPoint y: 181, distance: 103.1
click at [425, 181] on p "HiBob helps modern, mid-size businesses transform the way they manage people, g…" at bounding box center [393, 161] width 302 height 47
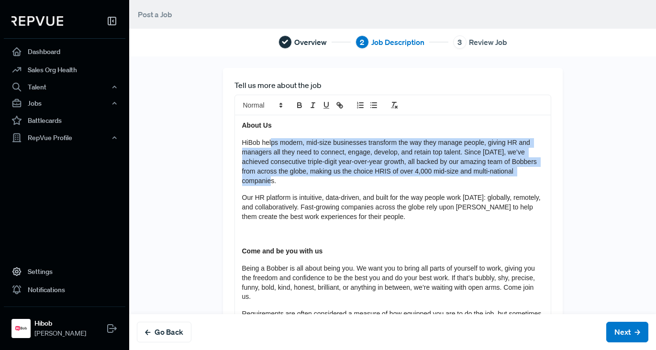
click at [425, 181] on p "HiBob helps modern, mid-size businesses transform the way they manage people, g…" at bounding box center [393, 161] width 302 height 47
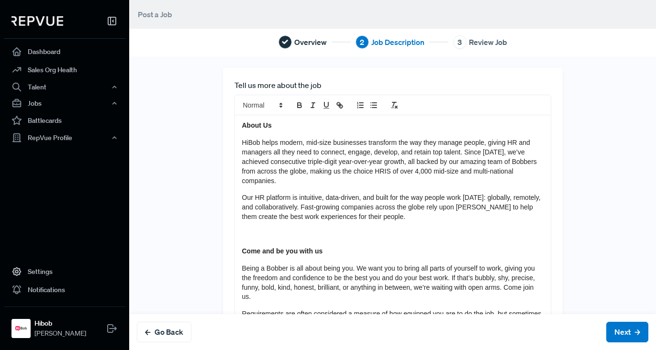
click at [426, 181] on p "HiBob helps modern, mid-size businesses transform the way they manage people, g…" at bounding box center [393, 161] width 302 height 47
drag, startPoint x: 458, startPoint y: 171, endPoint x: 495, endPoint y: 168, distance: 37.4
click at [495, 168] on span "HiBob helps modern, mid-size businesses transform the way they manage people, g…" at bounding box center [390, 162] width 297 height 46
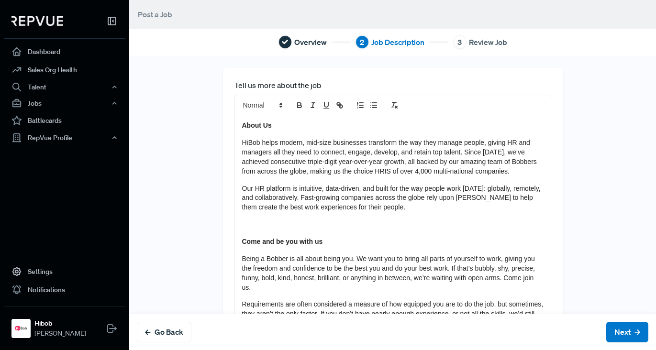
click at [306, 199] on span "Our HR platform is intuitive, data-driven, and built for the way people work to…" at bounding box center [392, 198] width 301 height 27
click at [294, 173] on span "HiBob helps modern, mid-size businesses transform the way they manage people, g…" at bounding box center [390, 157] width 297 height 36
drag, startPoint x: 363, startPoint y: 204, endPoint x: 434, endPoint y: 205, distance: 71.3
click at [434, 205] on span "Our HR platform is intuitive, data-driven, and built for the way people work to…" at bounding box center [392, 198] width 301 height 27
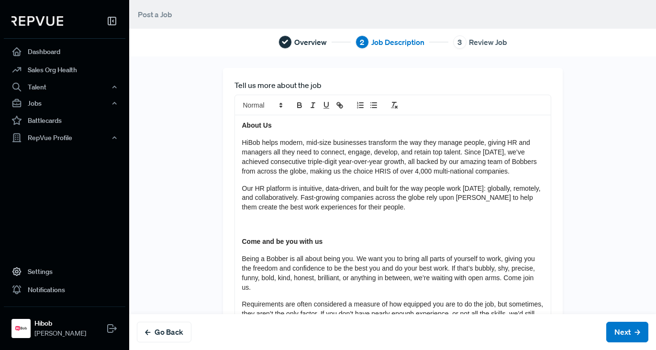
click at [309, 197] on span "Our HR platform is intuitive, data-driven, and built for the way people work to…" at bounding box center [392, 198] width 301 height 27
click at [256, 196] on span "Our HR platform is intuitive, data-driven, and built for the way people work to…" at bounding box center [392, 198] width 301 height 27
click at [405, 206] on span "Our HR platform is intuitive, data-driven, and built for the way people work to…" at bounding box center [392, 198] width 301 height 27
click at [385, 199] on span "Our HR platform is intuitive, data-driven, and built for the way people work to…" at bounding box center [392, 198] width 301 height 27
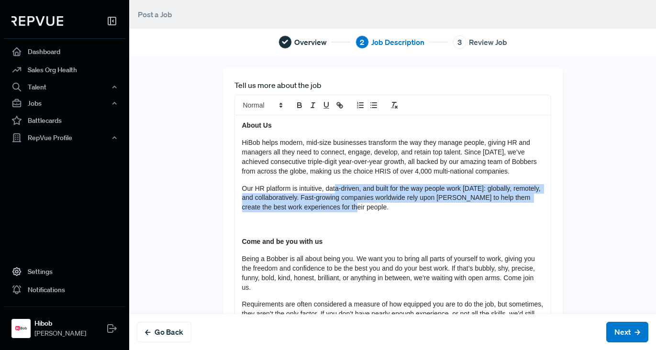
drag, startPoint x: 355, startPoint y: 200, endPoint x: 469, endPoint y: 214, distance: 114.9
click at [469, 213] on p "Our HR platform is intuitive, data-driven, and built for the way people work to…" at bounding box center [393, 198] width 302 height 29
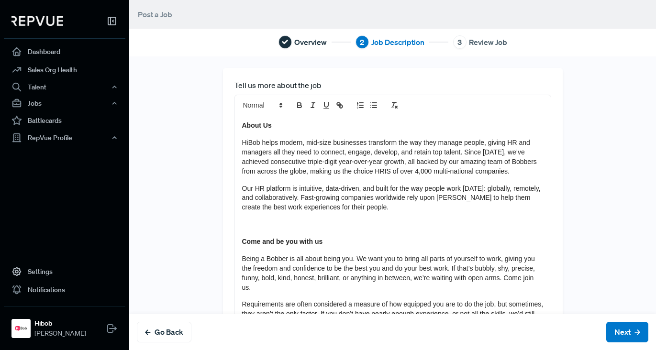
drag, startPoint x: 262, startPoint y: 196, endPoint x: 326, endPoint y: 211, distance: 65.9
click at [267, 198] on span "Our HR platform is intuitive, data-driven, and built for the way people work to…" at bounding box center [392, 198] width 301 height 27
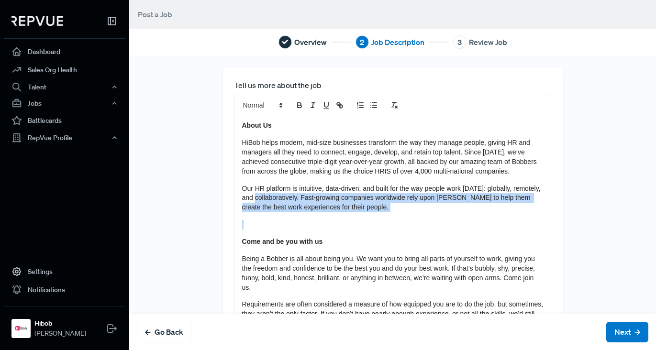
drag, startPoint x: 326, startPoint y: 211, endPoint x: 411, endPoint y: 226, distance: 85.6
click at [410, 226] on div "About Us HiBob helps modern, mid-size businesses transform the way they manage …" at bounding box center [393, 341] width 316 height 453
click at [411, 226] on div "About Us HiBob helps modern, mid-size businesses transform the way they manage …" at bounding box center [393, 341] width 316 height 453
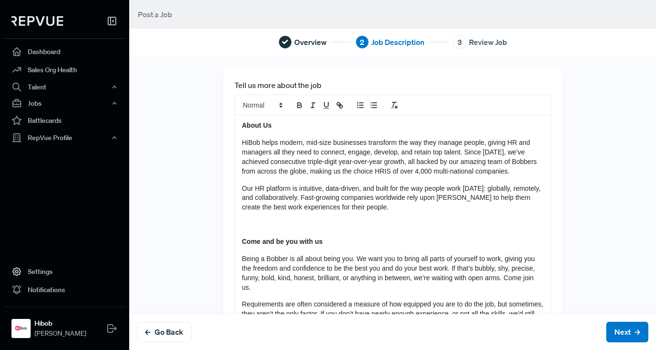
click at [384, 227] on div "About Us HiBob helps modern, mid-size businesses transform the way they manage …" at bounding box center [393, 341] width 316 height 453
click at [319, 242] on div "About Us HiBob helps modern, mid-size businesses transform the way they manage …" at bounding box center [393, 341] width 316 height 453
click at [259, 126] on strong "About Us" at bounding box center [257, 126] width 30 height 8
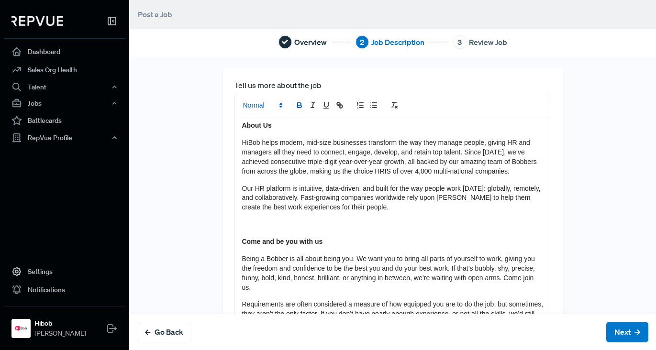
click at [261, 103] on span at bounding box center [262, 105] width 47 height 11
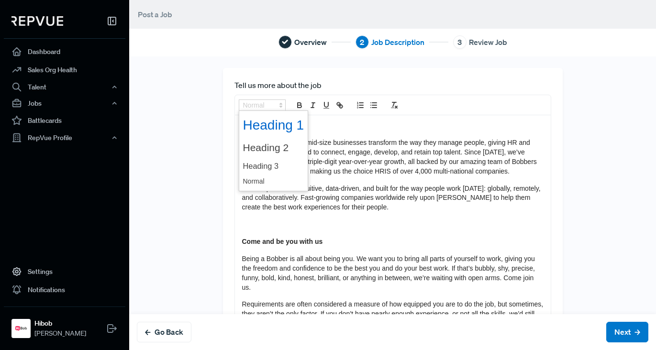
click at [269, 134] on span at bounding box center [273, 125] width 61 height 25
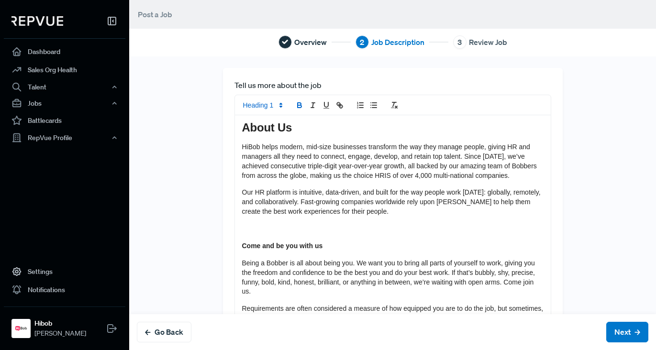
click at [260, 103] on span at bounding box center [262, 105] width 47 height 11
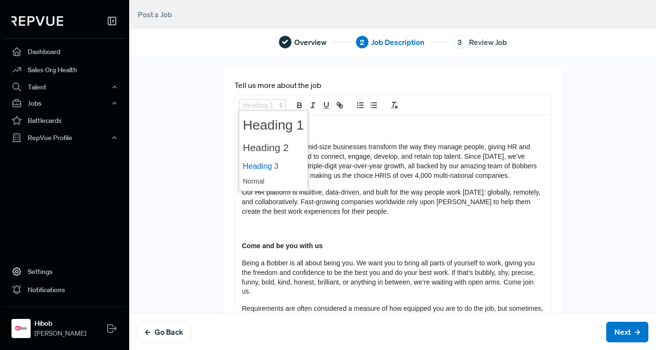
click at [258, 169] on span at bounding box center [273, 166] width 61 height 17
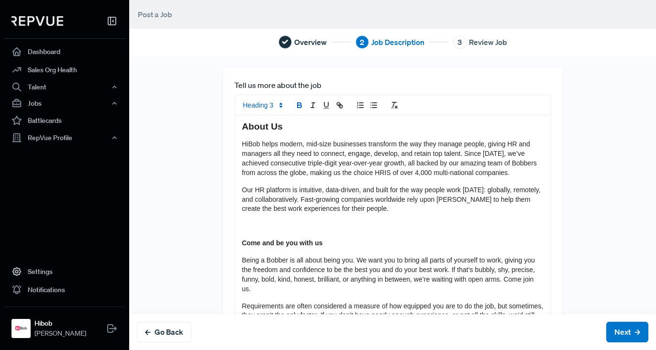
click at [264, 110] on span at bounding box center [262, 105] width 47 height 11
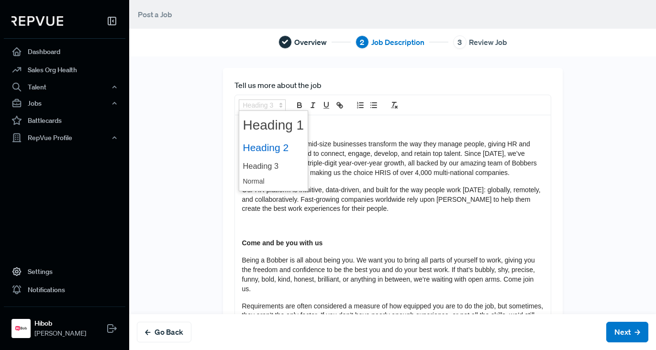
click at [263, 149] on span at bounding box center [273, 148] width 61 height 20
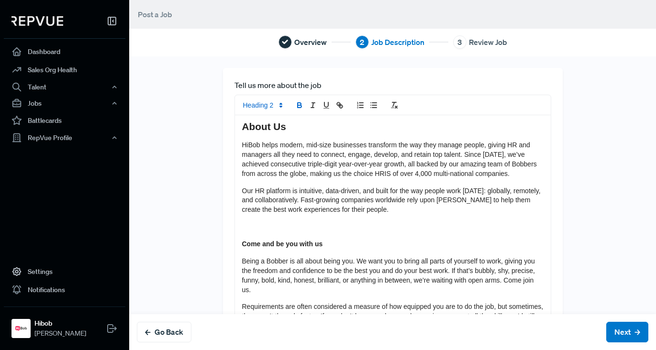
click at [262, 110] on span at bounding box center [262, 105] width 47 height 11
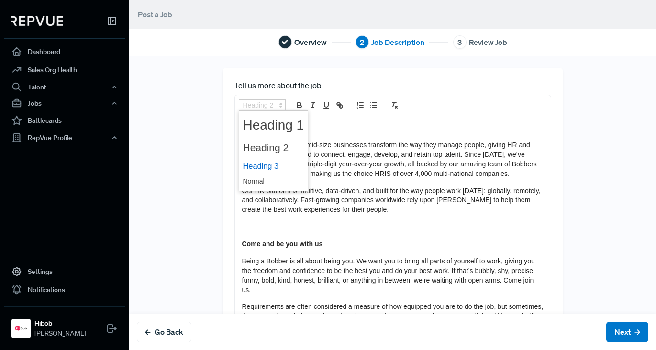
click at [261, 166] on span at bounding box center [273, 166] width 61 height 17
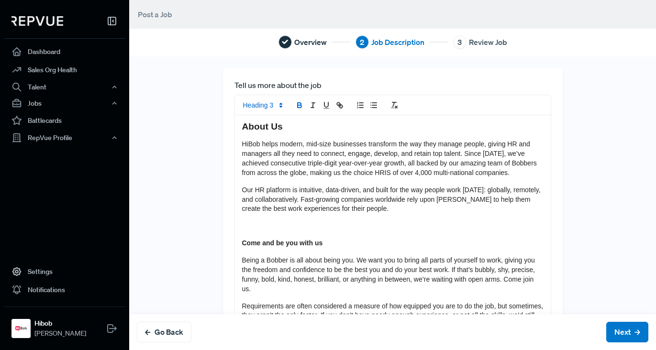
click at [340, 155] on span "HiBob helps modern, mid-size businesses transform the way they manage people, g…" at bounding box center [390, 158] width 297 height 36
click at [275, 231] on p at bounding box center [393, 227] width 302 height 10
click at [270, 247] on strong "Come and be you with us" at bounding box center [282, 243] width 81 height 8
click at [253, 242] on div "About Us HiBob helps modern, mid-size businesses transform the way they manage …" at bounding box center [393, 342] width 316 height 455
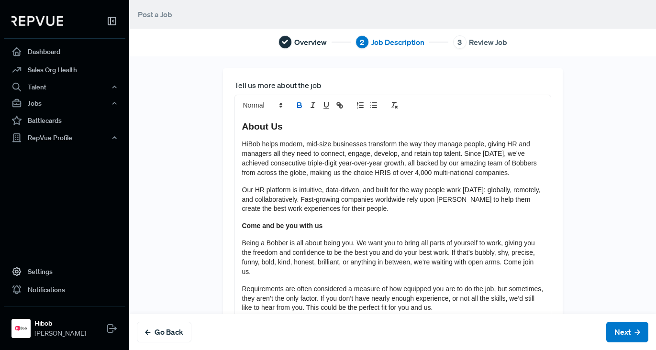
click at [256, 230] on strong "Come and be you with us" at bounding box center [282, 226] width 81 height 8
click at [257, 101] on span at bounding box center [262, 105] width 47 height 11
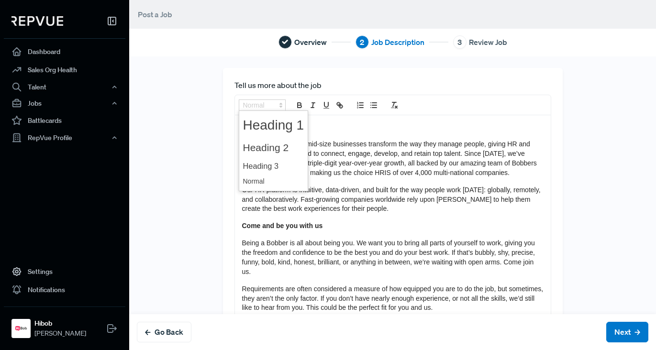
click at [262, 168] on span at bounding box center [273, 166] width 61 height 17
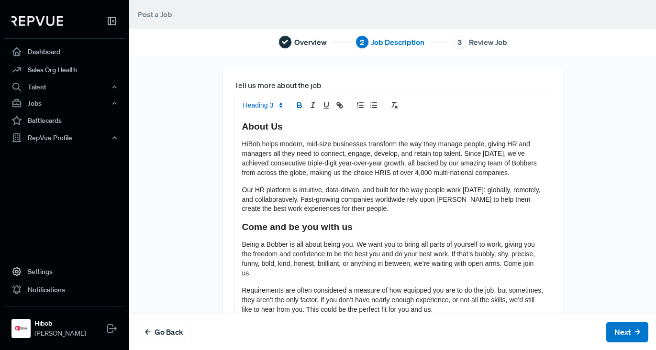
click at [373, 145] on span "HiBob helps modern, mid-size businesses transform the way they manage people, g…" at bounding box center [390, 158] width 297 height 36
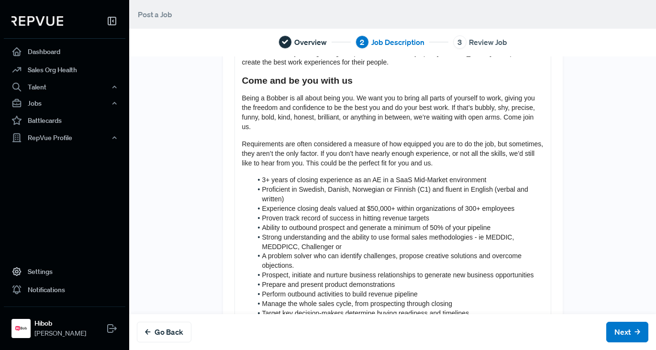
scroll to position [143, 0]
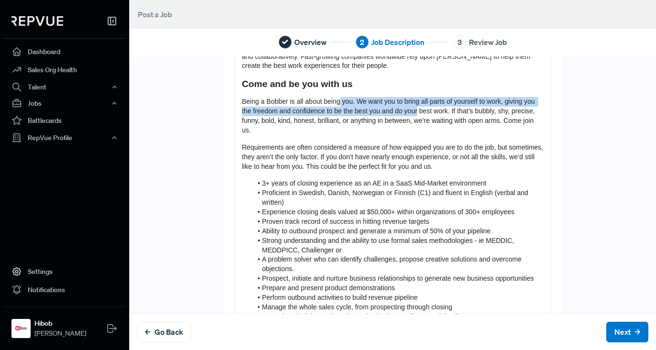
drag, startPoint x: 353, startPoint y: 108, endPoint x: 427, endPoint y: 118, distance: 74.9
click at [427, 118] on span "Being a Bobber is all about being you. We want you to bring all parts of yourse…" at bounding box center [389, 116] width 295 height 36
drag, startPoint x: 328, startPoint y: 115, endPoint x: 455, endPoint y: 119, distance: 126.4
click at [455, 119] on span "Being a Bobber is all about being you. We want you to bring all parts of yourse…" at bounding box center [389, 116] width 295 height 36
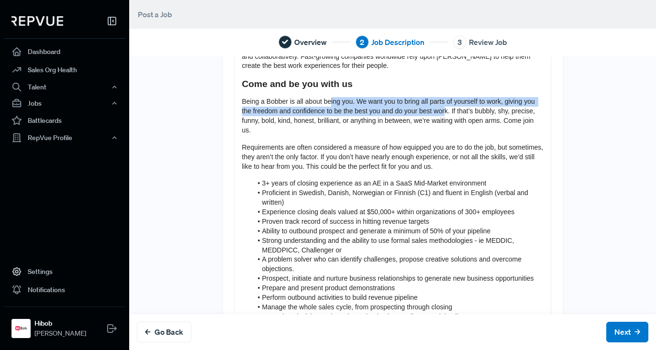
click at [455, 119] on span "Being a Bobber is all about being you. We want you to bring all parts of yourse…" at bounding box center [389, 116] width 295 height 36
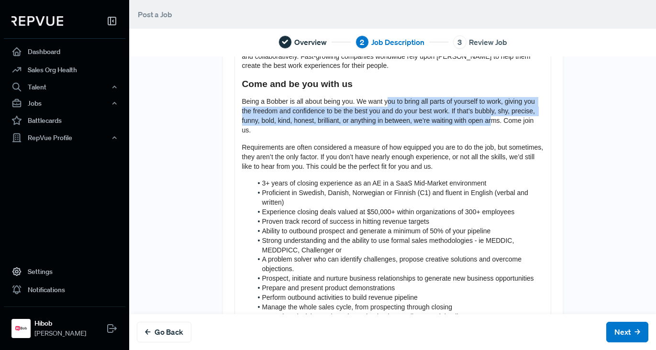
drag, startPoint x: 403, startPoint y: 111, endPoint x: 515, endPoint y: 135, distance: 114.1
click at [514, 135] on p "Being a Bobber is all about being you. We want you to bring all parts of yourse…" at bounding box center [393, 116] width 302 height 38
click at [515, 135] on p "Being a Bobber is all about being you. We want you to bring all parts of yourse…" at bounding box center [393, 116] width 302 height 38
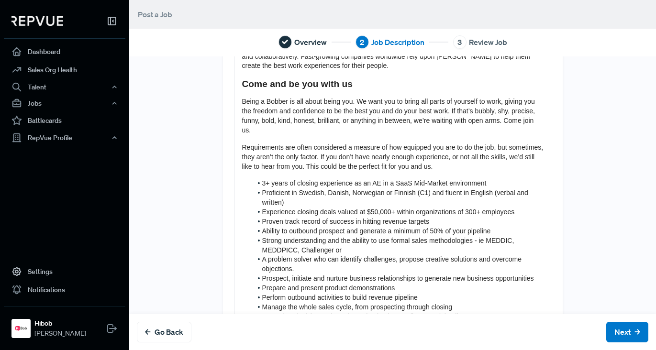
drag, startPoint x: 402, startPoint y: 140, endPoint x: 302, endPoint y: 136, distance: 100.1
click at [302, 135] on p "Being a Bobber is all about being you. We want you to bring all parts of yourse…" at bounding box center [393, 116] width 302 height 38
click at [301, 135] on p "Being a Bobber is all about being you. We want you to bring all parts of yourse…" at bounding box center [393, 116] width 302 height 38
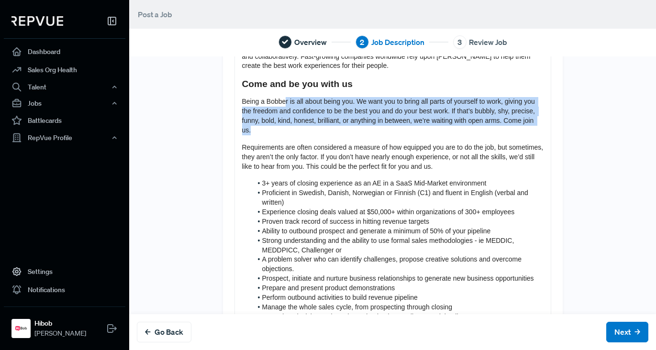
drag, startPoint x: 327, startPoint y: 115, endPoint x: 458, endPoint y: 143, distance: 133.6
click at [458, 135] on p "Being a Bobber is all about being you. We want you to bring all parts of yourse…" at bounding box center [393, 116] width 302 height 38
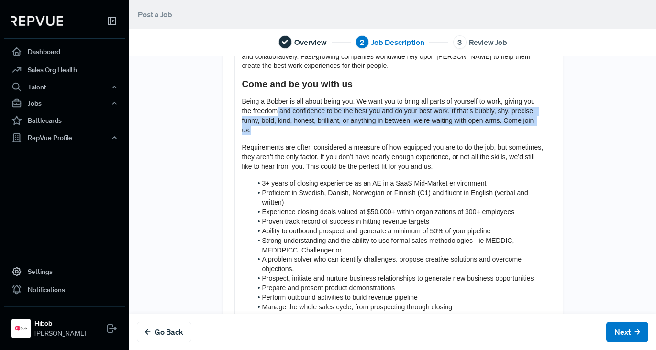
drag, startPoint x: 458, startPoint y: 143, endPoint x: 286, endPoint y: 123, distance: 172.9
click at [285, 123] on p "Being a Bobber is all about being you. We want you to bring all parts of yourse…" at bounding box center [393, 116] width 302 height 38
click at [286, 123] on span "Being a Bobber is all about being you. We want you to bring all parts of yourse…" at bounding box center [389, 116] width 295 height 36
drag, startPoint x: 308, startPoint y: 123, endPoint x: 468, endPoint y: 134, distance: 160.7
click at [468, 134] on p "Being a Bobber is all about being you. We want you to bring all parts of yourse…" at bounding box center [393, 116] width 302 height 38
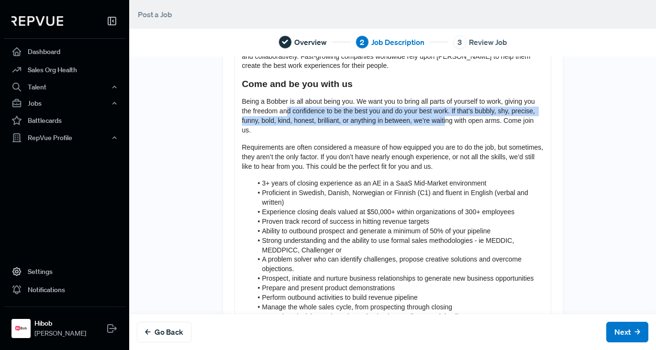
click at [468, 135] on p "Being a Bobber is all about being you. We want you to bring all parts of yourse…" at bounding box center [393, 116] width 302 height 38
drag, startPoint x: 387, startPoint y: 137, endPoint x: 271, endPoint y: 122, distance: 116.8
click at [271, 122] on p "Being a Bobber is all about being you. We want you to bring all parts of yourse…" at bounding box center [393, 116] width 302 height 38
click at [272, 122] on span "Being a Bobber is all about being you. We want you to bring all parts of yourse…" at bounding box center [389, 116] width 295 height 36
drag, startPoint x: 298, startPoint y: 128, endPoint x: 366, endPoint y: 141, distance: 69.3
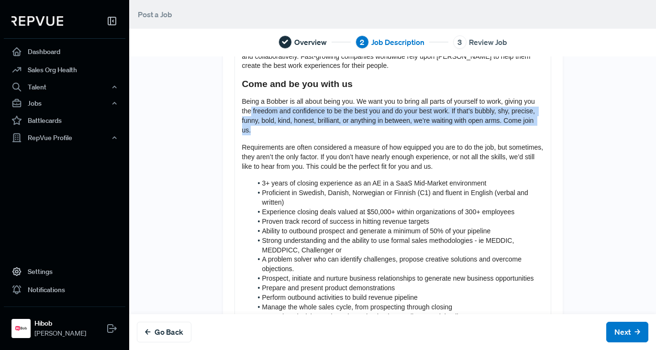
click at [360, 135] on p "Being a Bobber is all about being you. We want you to bring all parts of yourse…" at bounding box center [393, 116] width 302 height 38
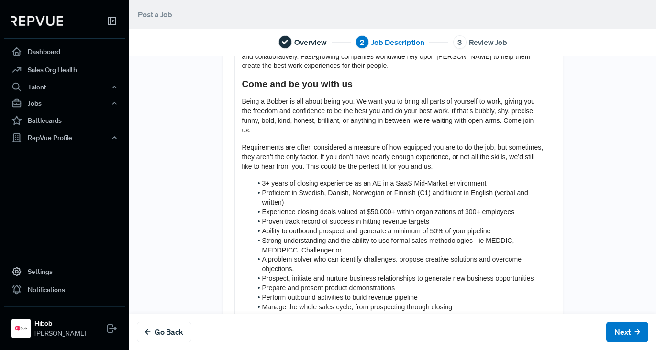
click at [373, 135] on p "Being a Bobber is all about being you. We want you to bring all parts of yourse…" at bounding box center [393, 116] width 302 height 38
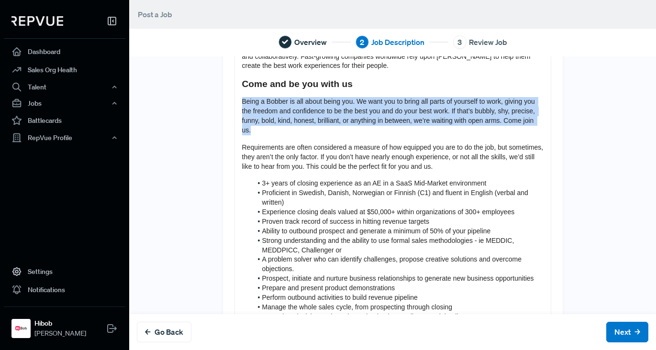
drag, startPoint x: 330, startPoint y: 139, endPoint x: 252, endPoint y: 113, distance: 82.0
click at [238, 113] on div "About Us HiBob helps modern, mid-size businesses transform the way they manage …" at bounding box center [393, 191] width 316 height 439
click at [298, 117] on p "Being a Bobber is all about being you. We want you to bring all parts of yourse…" at bounding box center [393, 116] width 302 height 38
drag, startPoint x: 390, startPoint y: 126, endPoint x: 485, endPoint y: 144, distance: 96.9
click at [484, 135] on p "Being a Bobber is all about being you. We want you to bring all parts of yourse…" at bounding box center [393, 116] width 302 height 38
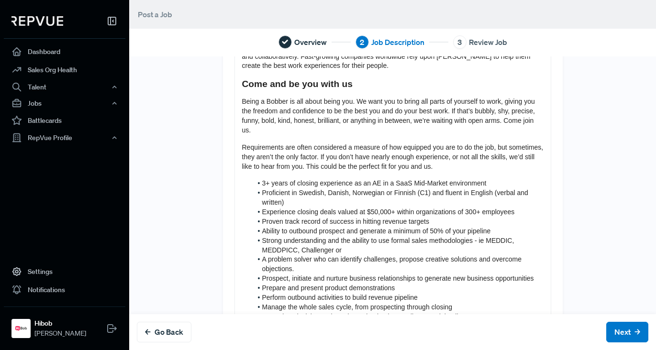
click at [485, 135] on p "Being a Bobber is all about being you. We want you to bring all parts of yourse…" at bounding box center [393, 116] width 302 height 38
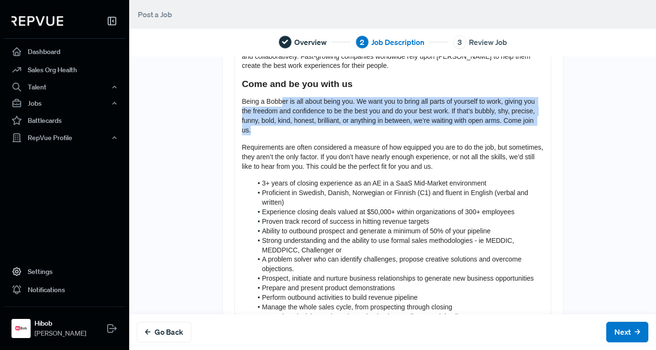
drag, startPoint x: 452, startPoint y: 141, endPoint x: 278, endPoint y: 116, distance: 176.0
click at [278, 116] on p "Being a Bobber is all about being you. We want you to bring all parts of yourse…" at bounding box center [393, 116] width 302 height 38
click at [342, 131] on span "Being a Bobber is all about being you. We want you to bring all parts of yourse…" at bounding box center [389, 116] width 295 height 36
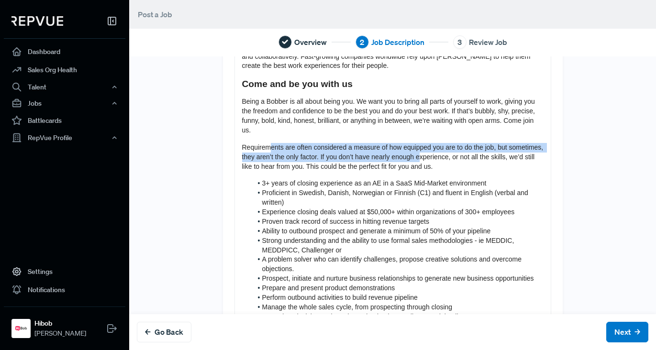
drag, startPoint x: 290, startPoint y: 152, endPoint x: 463, endPoint y: 168, distance: 173.5
click at [460, 168] on p "Requirements are often considered a measure of how equipped you are to do the j…" at bounding box center [393, 157] width 302 height 29
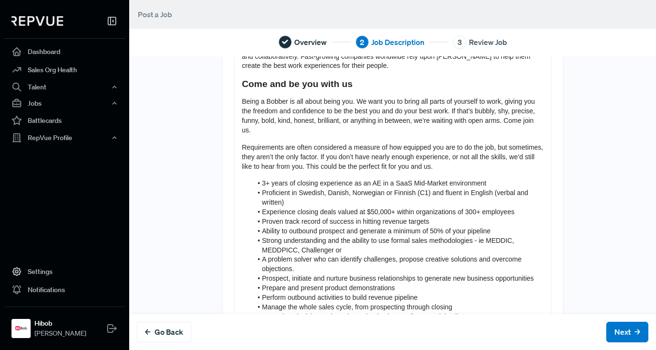
click at [462, 168] on span "Requirements are often considered a measure of how equipped you are to do the j…" at bounding box center [393, 157] width 303 height 27
click at [372, 151] on div "About Us HiBob helps modern, mid-size businesses transform the way they manage …" at bounding box center [393, 191] width 316 height 439
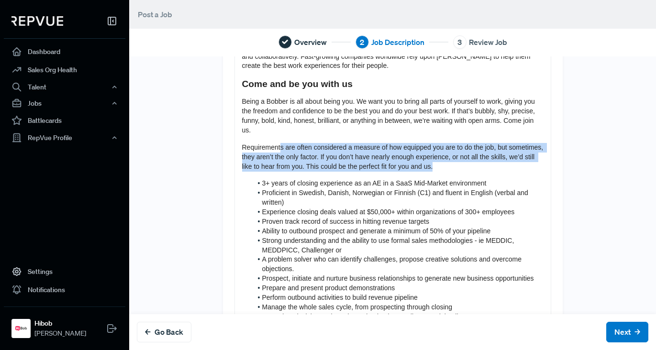
drag, startPoint x: 280, startPoint y: 157, endPoint x: 477, endPoint y: 172, distance: 196.7
click at [477, 172] on p "Requirements are often considered a measure of how equipped you are to do the j…" at bounding box center [393, 157] width 302 height 29
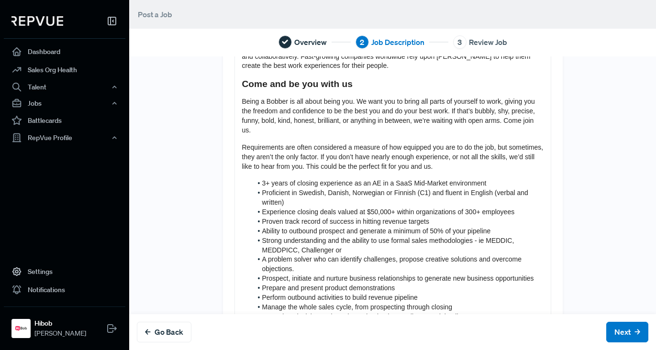
click at [476, 172] on p "Requirements are often considered a measure of how equipped you are to do the j…" at bounding box center [393, 157] width 302 height 29
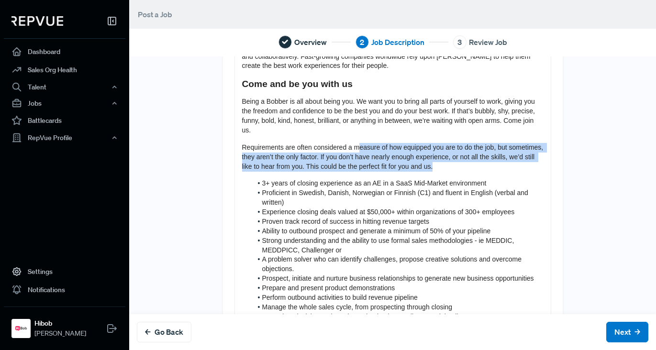
drag, startPoint x: 373, startPoint y: 160, endPoint x: 487, endPoint y: 173, distance: 114.6
click at [487, 172] on p "Requirements are often considered a measure of how equipped you are to do the j…" at bounding box center [393, 157] width 302 height 29
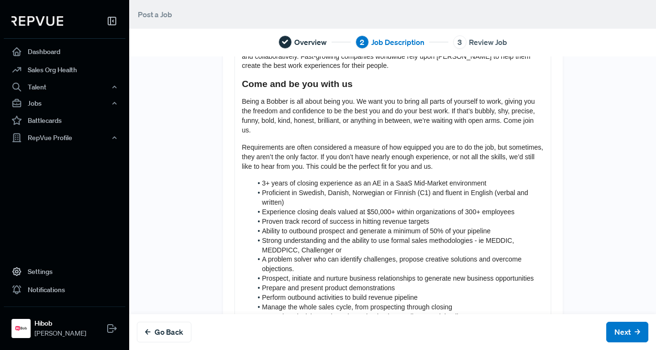
click at [484, 167] on span "Requirements are often considered a measure of how equipped you are to do the j…" at bounding box center [393, 157] width 303 height 27
drag, startPoint x: 286, startPoint y: 155, endPoint x: 417, endPoint y: 168, distance: 131.8
click at [287, 155] on span "Requirements are often considered a measure of how equipped you are to do the j…" at bounding box center [393, 157] width 303 height 27
click at [465, 170] on span "Requirements are often considered a measure of how equipped you are to do the j…" at bounding box center [393, 157] width 303 height 27
click at [493, 165] on span "Requirements are often considered a measure of how equipped you are to do the j…" at bounding box center [393, 157] width 303 height 27
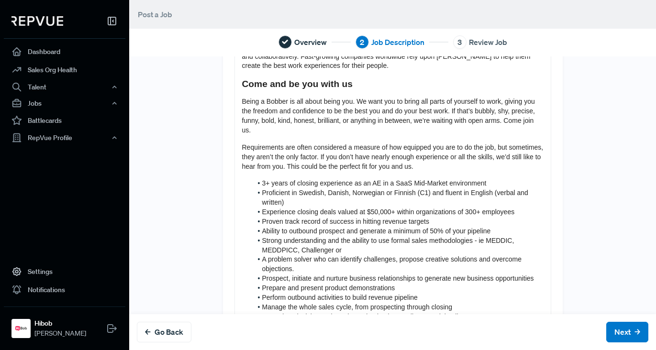
click at [390, 156] on span "Requirements are often considered a measure of how equipped you are to do the j…" at bounding box center [393, 157] width 303 height 27
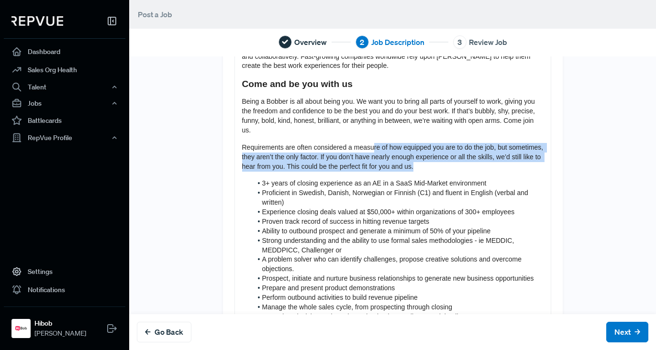
drag, startPoint x: 434, startPoint y: 168, endPoint x: 519, endPoint y: 175, distance: 85.9
click at [514, 172] on p "Requirements are often considered a measure of how equipped you are to do the j…" at bounding box center [393, 157] width 302 height 29
click at [519, 172] on p "Requirements are often considered a measure of how equipped you are to do the j…" at bounding box center [393, 157] width 302 height 29
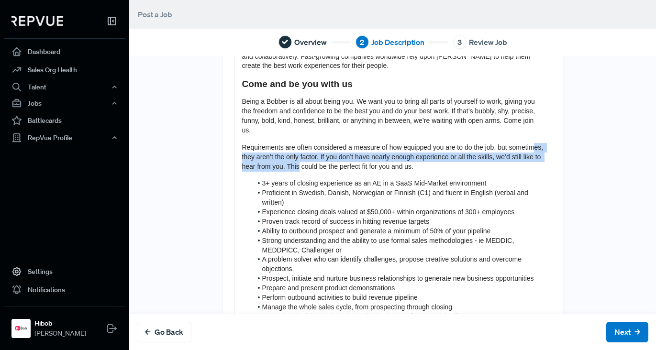
drag, startPoint x: 285, startPoint y: 167, endPoint x: 346, endPoint y: 176, distance: 62.0
click at [346, 170] on span "Requirements are often considered a measure of how equipped you are to do the j…" at bounding box center [393, 157] width 303 height 27
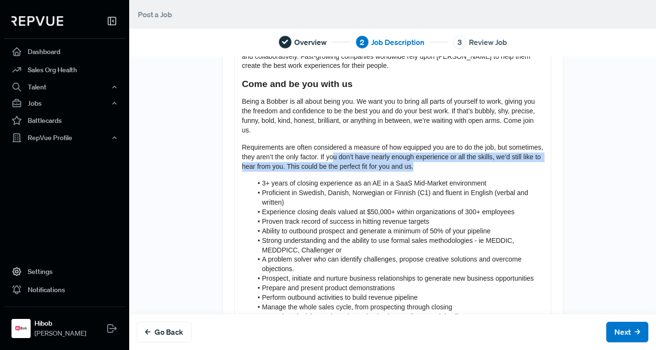
drag, startPoint x: 379, startPoint y: 172, endPoint x: 462, endPoint y: 179, distance: 83.5
click at [462, 172] on p "Requirements are often considered a measure of how equipped you are to do the j…" at bounding box center [393, 157] width 302 height 29
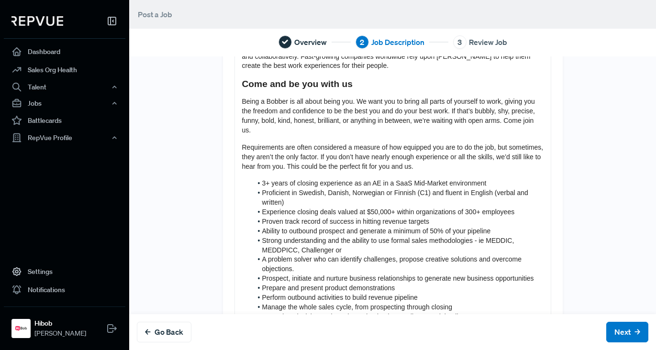
click at [461, 172] on p "Requirements are often considered a measure of how equipped you are to do the j…" at bounding box center [393, 157] width 302 height 29
click at [385, 106] on div "About Us HiBob helps modern, mid-size businesses transform the way they manage …" at bounding box center [393, 191] width 316 height 439
drag, startPoint x: 349, startPoint y: 108, endPoint x: 365, endPoint y: 109, distance: 15.8
click at [364, 109] on span "Being a Bobber is all about being you. We want you to bring all parts of yourse…" at bounding box center [389, 116] width 295 height 36
click at [365, 109] on span "Being a Bobber is all about being you. We want you to bring all parts of yourse…" at bounding box center [389, 116] width 295 height 36
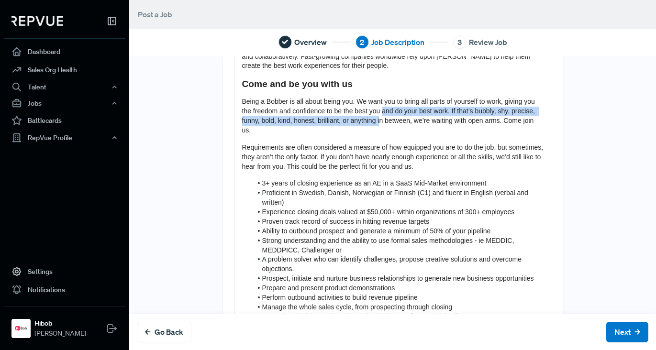
click at [402, 128] on p "Being a Bobber is all about being you. We want you to bring all parts of yourse…" at bounding box center [393, 116] width 302 height 38
drag, startPoint x: 402, startPoint y: 128, endPoint x: 393, endPoint y: 134, distance: 10.9
click at [402, 128] on span "Being a Bobber is all about being you. We want you to bring all parts of yourse…" at bounding box center [389, 116] width 295 height 36
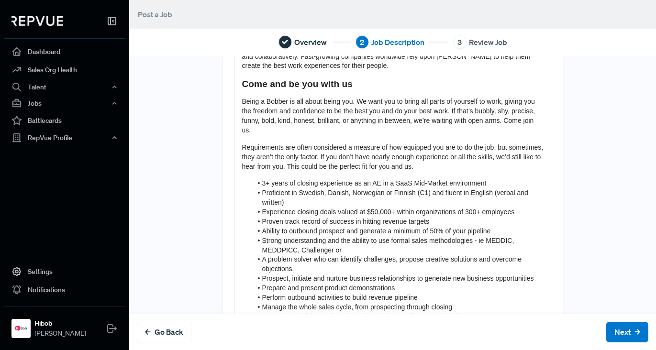
click at [266, 161] on p "Requirements are often considered a measure of how equipped you are to do the j…" at bounding box center [393, 157] width 302 height 29
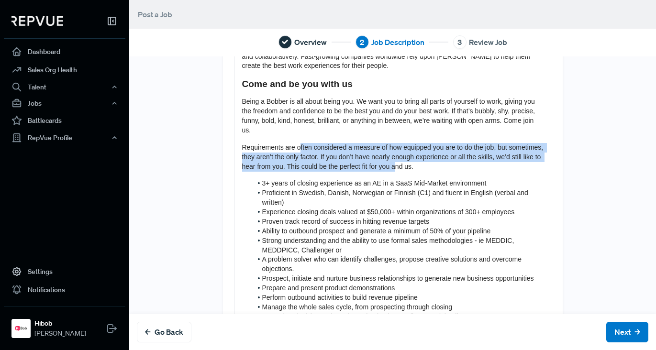
drag, startPoint x: 348, startPoint y: 155, endPoint x: 440, endPoint y: 174, distance: 93.9
click at [440, 170] on span "Requirements are often considered a measure of how equipped you are to do the j…" at bounding box center [393, 157] width 303 height 27
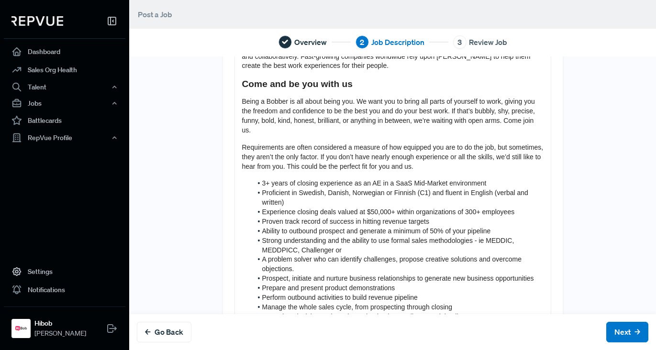
click at [289, 187] on span "3+ years of closing experience as an AE in a SaaS Mid-Market environment" at bounding box center [374, 183] width 224 height 8
drag, startPoint x: 363, startPoint y: 194, endPoint x: 412, endPoint y: 194, distance: 49.3
click at [412, 187] on span "3+ years of closing experience as an AE in a SaaS Mid-Market environment" at bounding box center [374, 183] width 224 height 8
drag, startPoint x: 358, startPoint y: 190, endPoint x: 420, endPoint y: 190, distance: 62.7
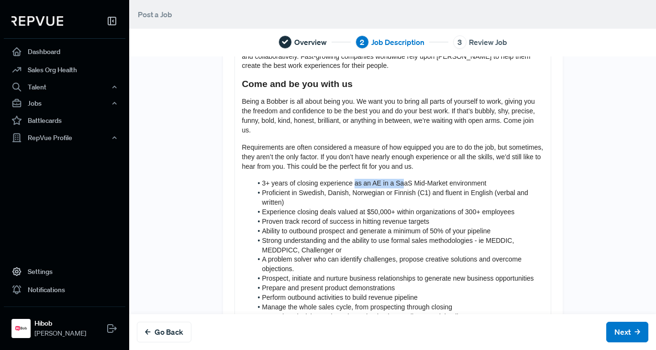
click at [416, 187] on span "3+ years of closing experience as an AE in a SaaS Mid-Market environment" at bounding box center [374, 183] width 224 height 8
click at [421, 187] on span "3+ years of closing experience as an AE in a SaaS Mid-Market environment" at bounding box center [374, 183] width 224 height 8
click at [414, 187] on span "3+ years of closing experience as an AE in a SaaS Mid-Market environment" at bounding box center [374, 183] width 224 height 8
click at [416, 187] on span "3+ years of closing experience as an AE in a SaaS Mid-Market environment" at bounding box center [374, 183] width 224 height 8
click at [415, 187] on span "3+ years of closing experience as an AE in a SaaS Mid-Market environment" at bounding box center [374, 183] width 224 height 8
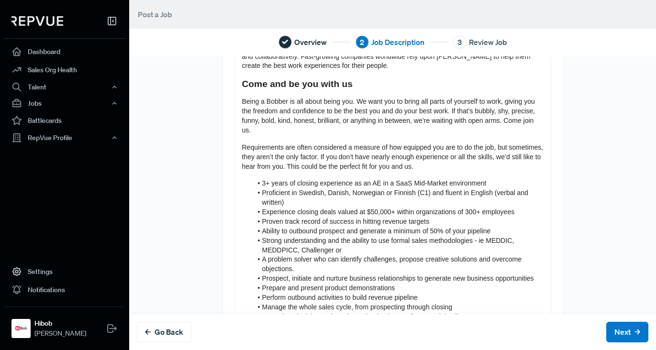
click at [418, 187] on span "3+ years of closing experience as an AE in a SaaS Mid-Market environment" at bounding box center [374, 183] width 224 height 8
click at [431, 187] on span "3+ years of closing experience as an AE in a SaaS mid-Market environment" at bounding box center [374, 183] width 224 height 8
click at [387, 203] on span "Proficient in Swedish, Danish, Norwegian or Finnish (C1) and fluent in English …" at bounding box center [396, 197] width 268 height 17
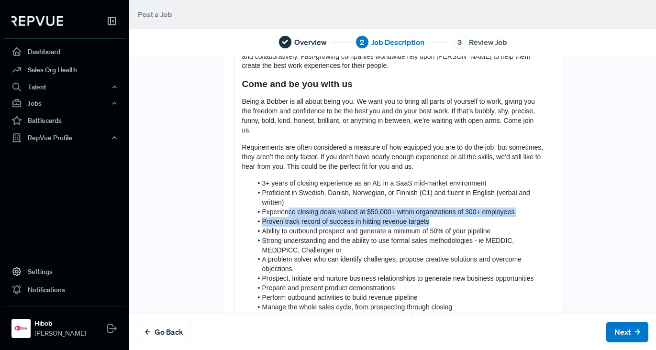
drag, startPoint x: 297, startPoint y: 224, endPoint x: 460, endPoint y: 230, distance: 162.8
click at [459, 230] on ol "3+ years of closing experience as an AE in a SaaS mid-market environment Profic…" at bounding box center [393, 264] width 302 height 171
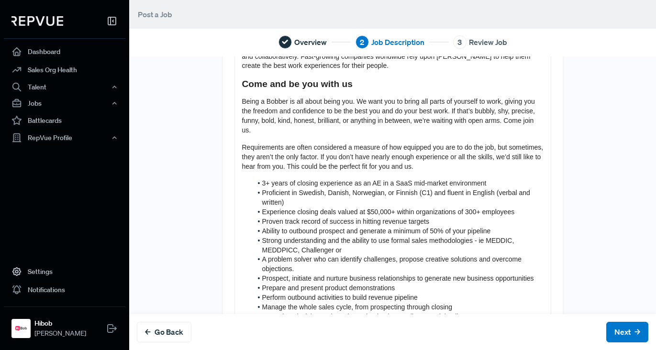
click at [460, 227] on li "Proven track record of success in hitting revenue targets" at bounding box center [397, 222] width 291 height 10
click at [441, 227] on li "Proven track record of success in hitting revenue targets" at bounding box center [397, 222] width 291 height 10
drag, startPoint x: 300, startPoint y: 233, endPoint x: 446, endPoint y: 234, distance: 146.0
click at [446, 227] on li "Proven track record of success in hitting revenue targets" at bounding box center [397, 222] width 291 height 10
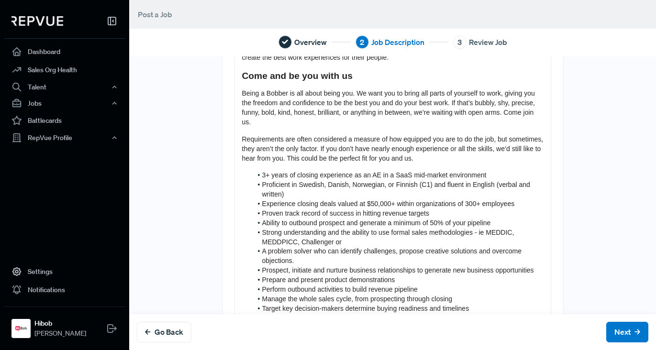
scroll to position [157, 0]
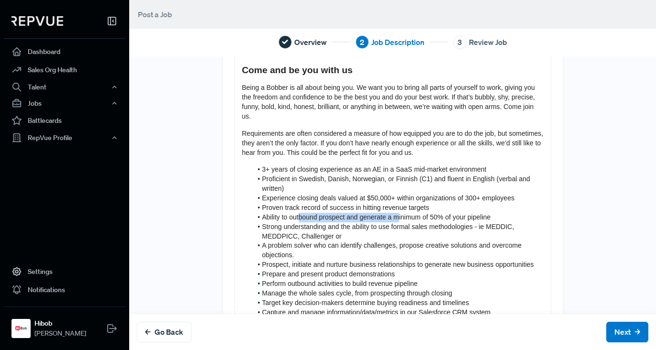
drag, startPoint x: 371, startPoint y: 223, endPoint x: 403, endPoint y: 226, distance: 32.2
click at [403, 221] on span "Ability to outbound prospect and generate a minimum of 50% of your pipeline" at bounding box center [376, 217] width 229 height 8
click at [404, 221] on span "Ability to outbound prospect and generate a minimum of 50% of your pipeline" at bounding box center [376, 217] width 229 height 8
drag, startPoint x: 284, startPoint y: 224, endPoint x: 497, endPoint y: 225, distance: 212.5
click at [497, 223] on li "Ability to outbound prospect and generate a minimum of 50% of your pipeline" at bounding box center [397, 218] width 291 height 10
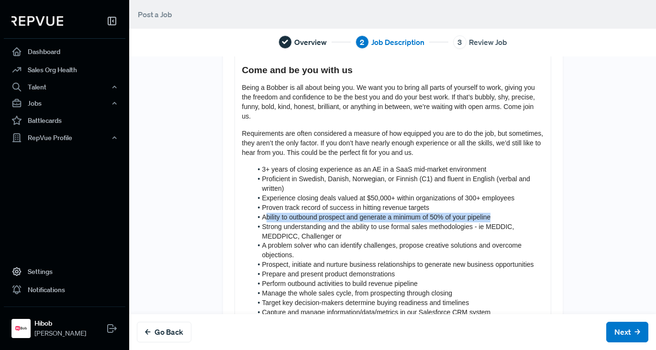
click at [497, 223] on li "Ability to outbound prospect and generate a minimum of 50% of your pipeline" at bounding box center [397, 218] width 291 height 10
drag, startPoint x: 471, startPoint y: 227, endPoint x: 329, endPoint y: 224, distance: 142.2
click at [329, 223] on li "Ability to outbound prospect and generate a minimum of 50% of your pipeline" at bounding box center [397, 218] width 291 height 10
click at [334, 221] on span "Ability to outbound prospect and generate a minimum of 50% of your pipeline" at bounding box center [376, 217] width 229 height 8
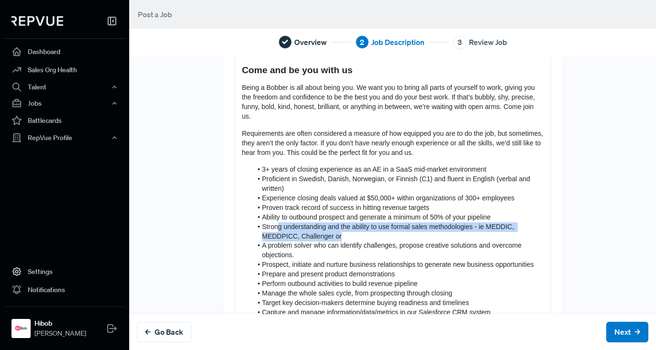
drag, startPoint x: 279, startPoint y: 235, endPoint x: 439, endPoint y: 246, distance: 159.8
click at [439, 242] on li "Strong understanding and the ability to use formal sales methodologies - ie MED…" at bounding box center [397, 232] width 291 height 19
click at [438, 242] on li "Strong understanding and the ability to use formal sales methodologies - ie MED…" at bounding box center [397, 232] width 291 height 19
drag, startPoint x: 404, startPoint y: 247, endPoint x: 304, endPoint y: 238, distance: 100.4
click at [303, 239] on li "Strong understanding and the ability to use formal sales methodologies - ie MED…" at bounding box center [397, 232] width 291 height 19
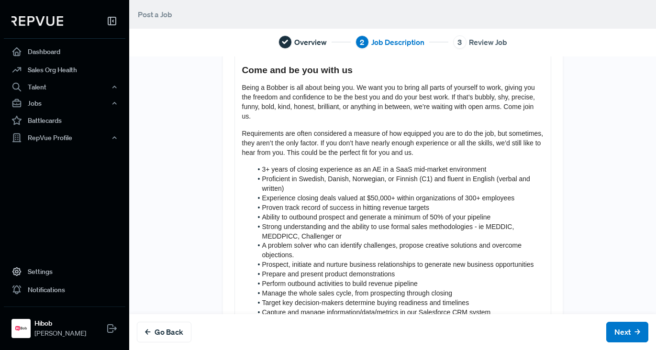
click at [359, 242] on li "Strong understanding and the ability to use formal sales methodologies - ie MED…" at bounding box center [397, 232] width 291 height 19
click at [326, 236] on span "Strong understanding and the ability to use formal sales methodologies - ie MED…" at bounding box center [389, 231] width 254 height 17
drag, startPoint x: 439, startPoint y: 240, endPoint x: 461, endPoint y: 240, distance: 21.5
click at [460, 239] on span "Strong understanding of and the ability to use formal sales methodologies - ie …" at bounding box center [392, 231] width 261 height 17
click at [463, 240] on span "Strong understanding of and the ability to use formal sales methodologies - ie …" at bounding box center [392, 231] width 261 height 17
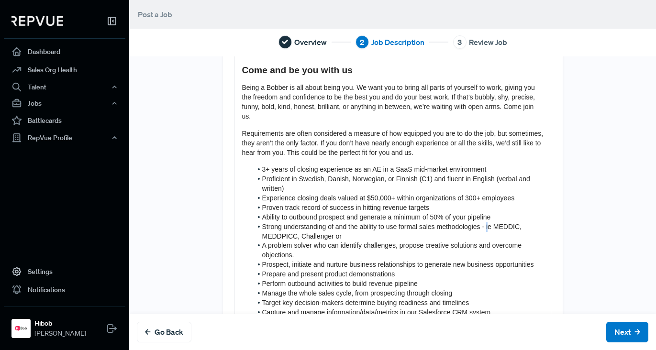
click at [484, 236] on span "Strong understanding of and the ability to use formal sales methodologies - ie …" at bounding box center [392, 231] width 261 height 17
click at [351, 242] on li "Strong understanding of and the ability to use formal sales methodologies - ie …" at bounding box center [397, 232] width 291 height 19
click at [491, 237] on span "Strong understanding of and the ability to use formal sales methodologies - ie …" at bounding box center [392, 231] width 261 height 17
click at [457, 238] on span "Strong understanding of and the ability to use formal sales methodologies, i.e.…" at bounding box center [393, 231] width 263 height 17
click at [488, 236] on span "Strong understanding of and the ability to use formal sales methodologies, i.e.…" at bounding box center [393, 231] width 263 height 17
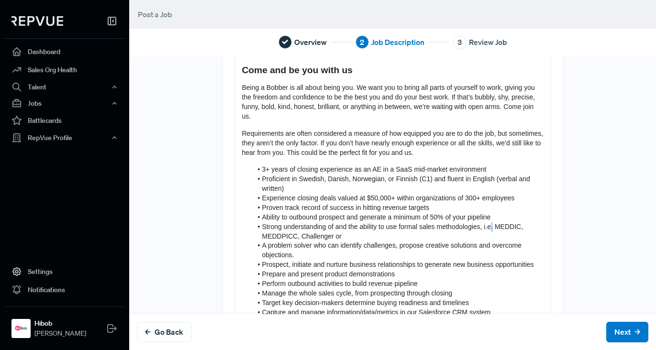
click at [488, 236] on span "Strong understanding of and the ability to use formal sales methodologies, i.e.…" at bounding box center [393, 231] width 263 height 17
click at [499, 233] on span "Strong understanding of and the ability to use formal sales methodologies, i.e.…" at bounding box center [393, 231] width 263 height 17
click at [483, 237] on span "Strong understanding of and the ability to use formal sales methodologies, i.e.…" at bounding box center [393, 231] width 263 height 17
click at [504, 223] on li "Ability to outbound prospect and generate a minimum of 50% of your pipeline" at bounding box center [397, 218] width 291 height 10
drag, startPoint x: 297, startPoint y: 247, endPoint x: 307, endPoint y: 247, distance: 10.1
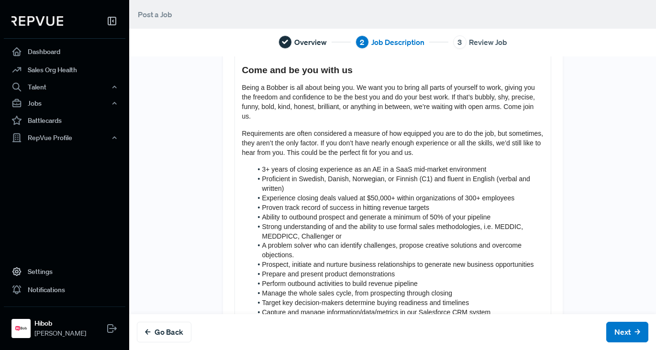
click at [297, 240] on span "Strong understanding of and the ability to use formal sales methodologies, i.e.…" at bounding box center [393, 231] width 263 height 17
click at [356, 242] on li "Strong understanding of and the ability to use formal sales methodologies, i.e.…" at bounding box center [397, 232] width 291 height 19
click at [414, 242] on li "Strong understanding of and the ability to use formal sales methodologies, i.e.…" at bounding box center [397, 232] width 291 height 19
click at [482, 259] on span "A problem solver who can identify challenges, propose creative solutions and ov…" at bounding box center [392, 250] width 261 height 17
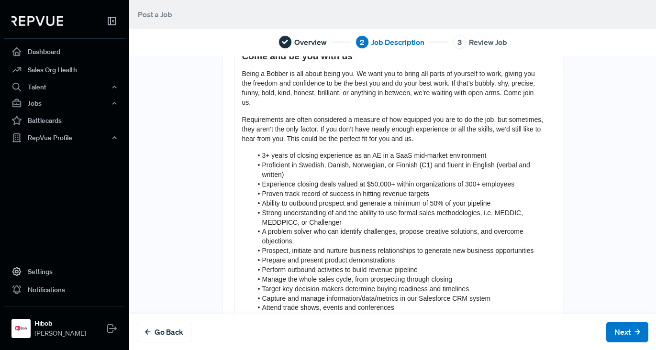
scroll to position [175, 0]
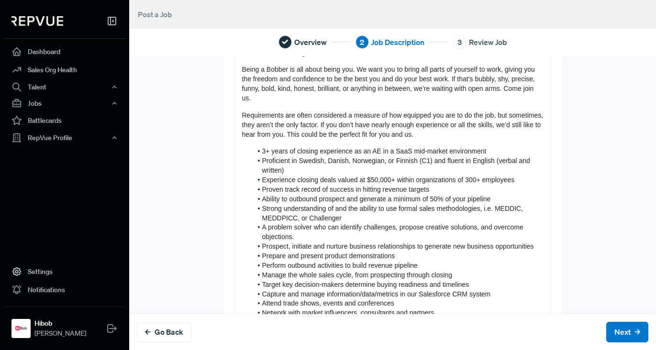
click at [318, 242] on li "A problem solver who can identify challenges, propose creative solutions, and o…" at bounding box center [397, 232] width 291 height 19
click at [313, 242] on li "A problem solver who can identify challenges, propose creative solutions, and o…" at bounding box center [397, 232] width 291 height 19
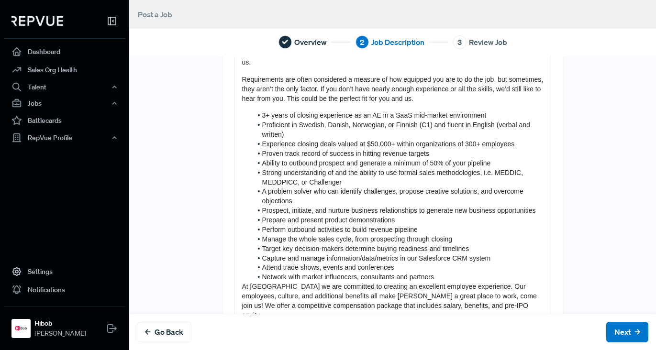
scroll to position [214, 0]
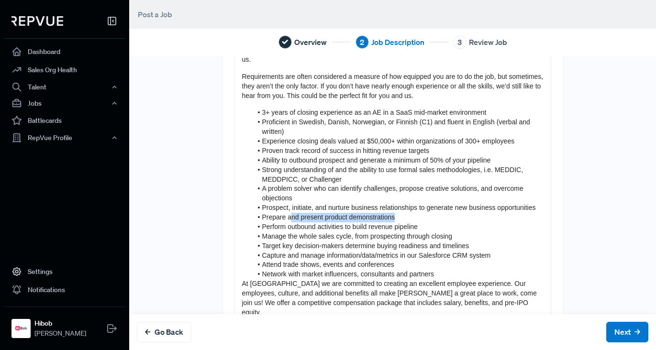
drag, startPoint x: 326, startPoint y: 228, endPoint x: 403, endPoint y: 234, distance: 77.3
click at [403, 223] on li "Prepare and present product demonstrations" at bounding box center [397, 218] width 291 height 10
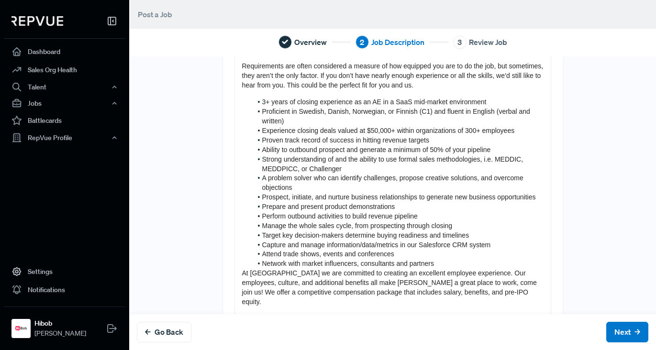
scroll to position [229, 0]
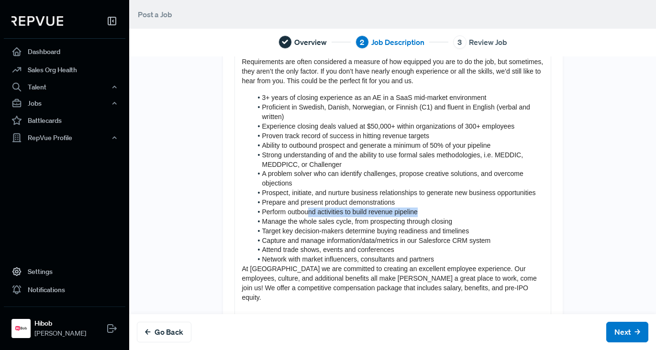
drag, startPoint x: 306, startPoint y: 228, endPoint x: 423, endPoint y: 229, distance: 116.8
click at [423, 217] on li "Perform outbound activities to build revenue pipeline" at bounding box center [397, 213] width 291 height 10
click at [391, 216] on span "Perform outbound activities to build revenue pipeline" at bounding box center [340, 212] width 156 height 8
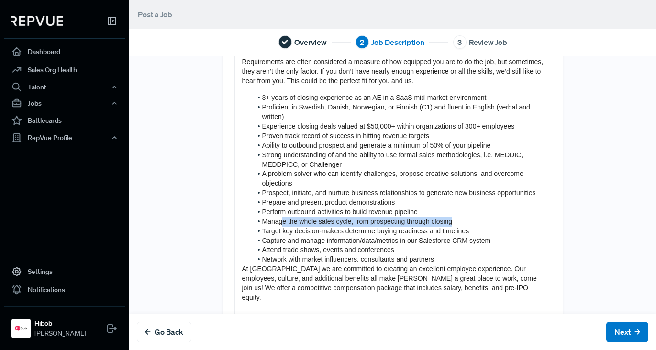
drag, startPoint x: 279, startPoint y: 241, endPoint x: 465, endPoint y: 241, distance: 185.2
click at [465, 227] on li "Manage the whole sales cycle, from prospecting through closing" at bounding box center [397, 222] width 291 height 10
drag, startPoint x: 423, startPoint y: 246, endPoint x: 255, endPoint y: 245, distance: 168.0
click at [244, 245] on ol "3+ years of closing experience as an AE in a SaaS mid-market environment Profic…" at bounding box center [393, 178] width 302 height 171
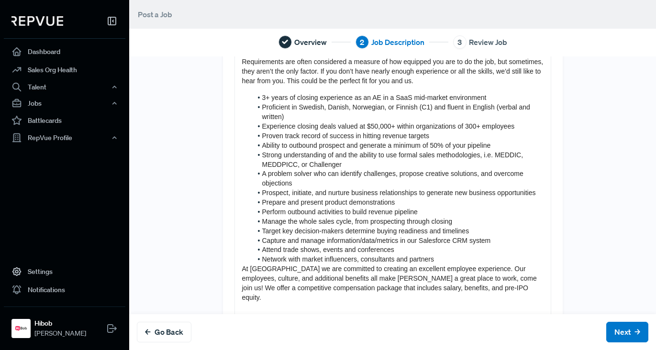
drag, startPoint x: 455, startPoint y: 251, endPoint x: 363, endPoint y: 256, distance: 91.6
click at [454, 235] on span "Target key decision-makers determine buying readiness and timelines" at bounding box center [365, 231] width 207 height 8
drag, startPoint x: 294, startPoint y: 251, endPoint x: 382, endPoint y: 250, distance: 87.6
click at [382, 250] on ol "3+ years of closing experience as an AE in a SaaS mid-market environment Profic…" at bounding box center [393, 178] width 302 height 171
click at [381, 235] on span "Target key decision-makers determine buying readiness and timelines" at bounding box center [365, 231] width 207 height 8
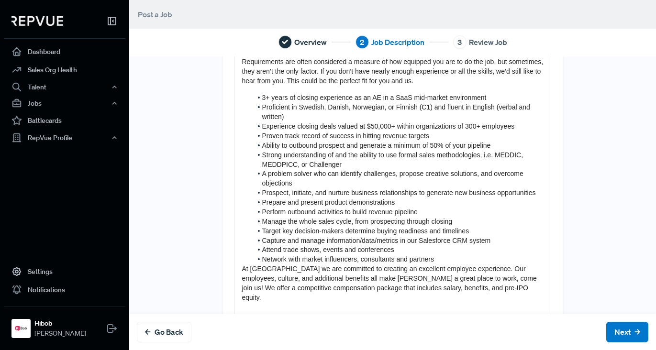
click at [338, 236] on li "Target key decision-makers determine buying readiness and timelines" at bounding box center [397, 232] width 291 height 10
click at [342, 235] on span "Target key decision-makers determine buying readiness and timelines" at bounding box center [365, 231] width 207 height 8
click at [440, 225] on span "Manage the whole sales cycle, from prospecting through closing" at bounding box center [357, 222] width 190 height 8
drag, startPoint x: 274, startPoint y: 256, endPoint x: 445, endPoint y: 260, distance: 170.9
click at [445, 246] on li "Capture and manage information/data/metrics in our Salesforce CRM system" at bounding box center [397, 241] width 291 height 10
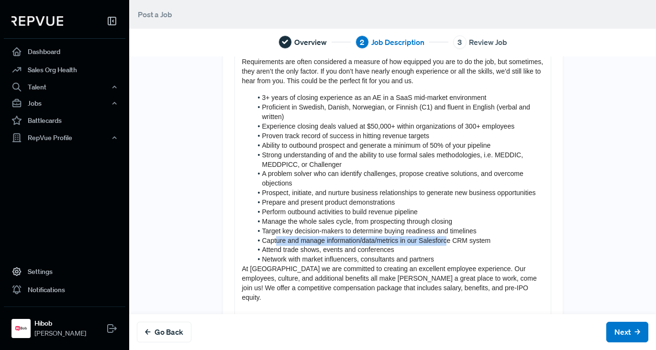
click at [445, 245] on span "Capture and manage information/data/metrics in our Salesforce CRM system" at bounding box center [376, 241] width 229 height 8
drag, startPoint x: 369, startPoint y: 259, endPoint x: 509, endPoint y: 262, distance: 139.8
click at [509, 246] on li "Capture and manage information/data/metrics in our Salesforce CRM system" at bounding box center [397, 241] width 291 height 10
click at [370, 254] on span "Attend trade shows, events and conferences" at bounding box center [328, 250] width 132 height 8
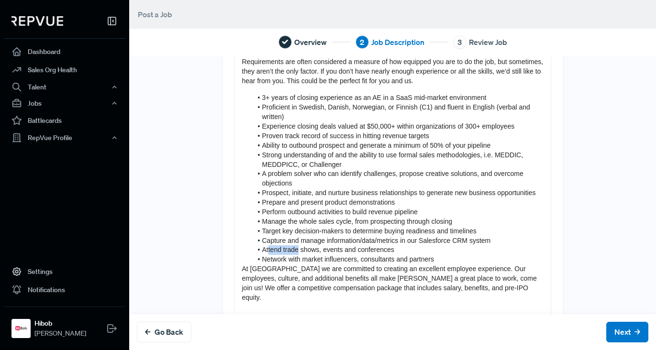
drag, startPoint x: 266, startPoint y: 268, endPoint x: 298, endPoint y: 269, distance: 32.1
click at [296, 254] on span "Attend trade shows, events and conferences" at bounding box center [328, 250] width 132 height 8
click at [298, 254] on span "Attend trade shows, events and conferences" at bounding box center [328, 250] width 132 height 8
click at [375, 254] on span "Attend trade shows, events and conferences" at bounding box center [328, 250] width 132 height 8
click at [445, 265] on li "Network with market influencers, consultants and partners" at bounding box center [397, 260] width 291 height 10
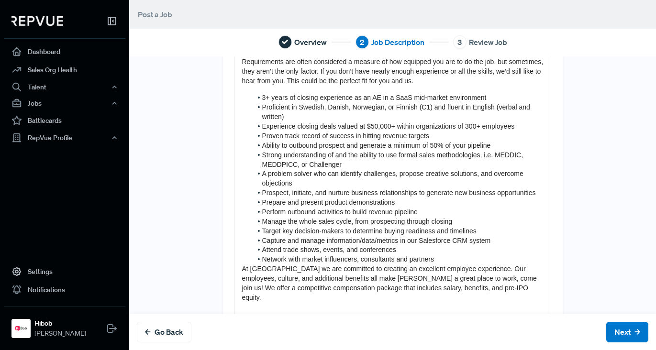
click at [390, 263] on span "Network with market influencers, consultants and partners" at bounding box center [348, 260] width 172 height 8
click at [376, 216] on span "Perform outbound activities to build revenue pipeline" at bounding box center [340, 212] width 156 height 8
click at [479, 198] on li "Prospect, initiate, and nurture business relationships to generate new business…" at bounding box center [397, 194] width 291 height 10
click at [452, 265] on li "Network with market influencers, consultants, and partners" at bounding box center [397, 260] width 291 height 10
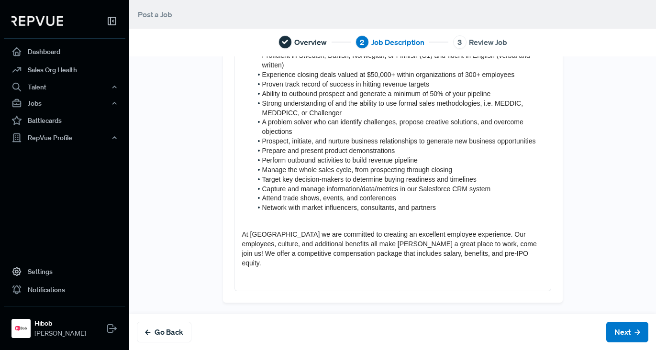
scroll to position [291, 0]
click at [263, 244] on span "At HiBob we are committed to creating an excellent employee experience. Our emp…" at bounding box center [390, 249] width 297 height 36
click at [266, 244] on span "At HiBob we are committed to creating an excellent employee experience. Our emp…" at bounding box center [390, 249] width 297 height 36
click at [254, 253] on span "At HiBob we are committed to creating an excellent employee experience. Our emp…" at bounding box center [390, 249] width 297 height 36
click at [256, 246] on span "At HiBob we are committed to creating an excellent employee experience. Our emp…" at bounding box center [390, 249] width 297 height 36
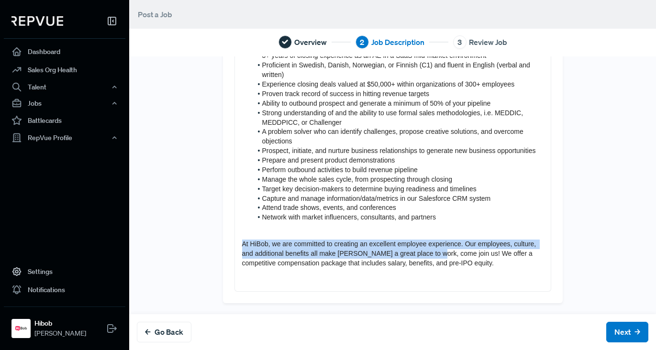
drag, startPoint x: 370, startPoint y: 234, endPoint x: 456, endPoint y: 252, distance: 88.1
click at [456, 252] on div "About Us HiBob helps modern, mid-size businesses transform the way they manage …" at bounding box center [393, 67] width 316 height 447
click at [455, 252] on span "At HiBob, we are committed to creating an excellent employee experience. Our em…" at bounding box center [390, 253] width 296 height 27
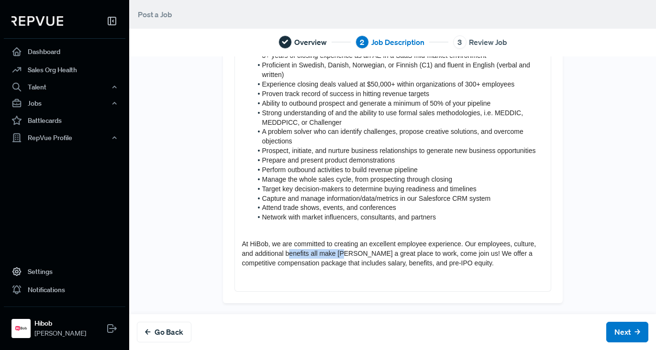
drag, startPoint x: 324, startPoint y: 255, endPoint x: 366, endPoint y: 258, distance: 41.7
click at [366, 258] on p "At HiBob, we are committed to creating an excellent employee experience. Our em…" at bounding box center [393, 254] width 302 height 29
drag, startPoint x: 330, startPoint y: 232, endPoint x: 370, endPoint y: 253, distance: 45.4
click at [330, 232] on div "About Us HiBob helps modern, mid-size businesses transform the way they manage …" at bounding box center [393, 67] width 316 height 447
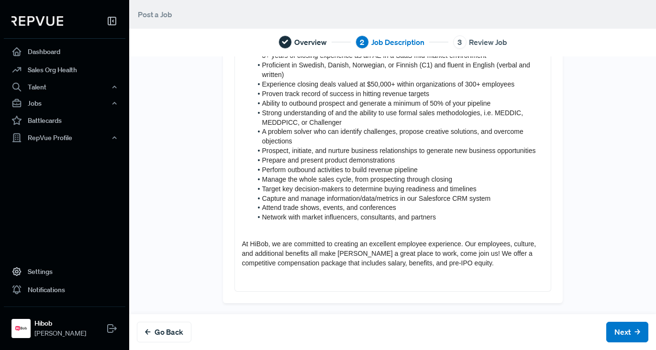
click at [365, 255] on span "At HiBob, we are committed to creating an excellent employee experience. Our em…" at bounding box center [390, 253] width 296 height 27
click at [356, 262] on span "At HiBob, we are committed to creating an excellent employee experience. Our em…" at bounding box center [390, 253] width 296 height 27
click at [362, 256] on span "At HiBob, we are committed to creating an excellent employee experience. Our em…" at bounding box center [390, 253] width 296 height 27
click at [398, 235] on div "About Us HiBob helps modern, mid-size businesses transform the way they manage …" at bounding box center [393, 67] width 316 height 447
click at [458, 252] on span "At HiBob, we are committed to creating an excellent employee experience. Our em…" at bounding box center [390, 253] width 296 height 27
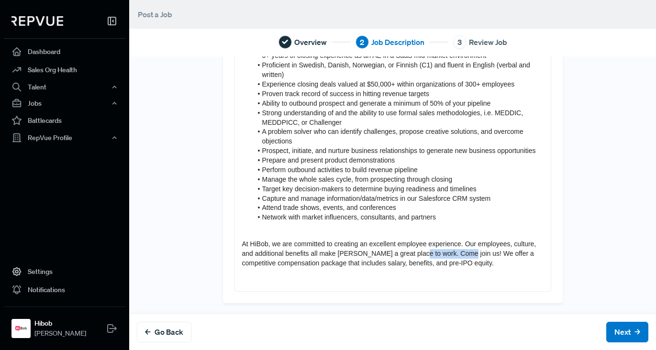
drag, startPoint x: 437, startPoint y: 254, endPoint x: 482, endPoint y: 251, distance: 44.6
click at [482, 251] on span "At HiBob, we are committed to creating an excellent employee experience. Our em…" at bounding box center [390, 253] width 296 height 27
click at [357, 287] on div "About Us HiBob helps modern, mid-size businesses transform the way they manage …" at bounding box center [393, 67] width 316 height 447
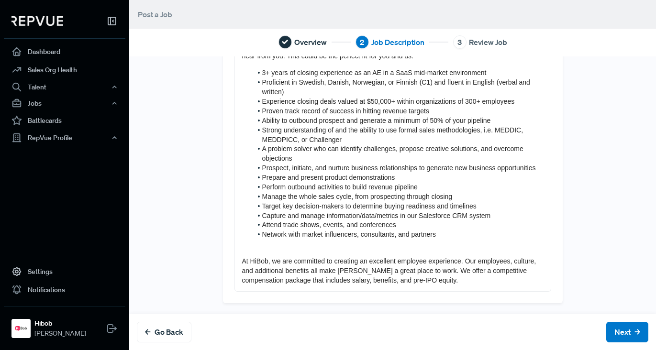
click at [488, 284] on p "At HiBob, we are committed to creating an excellent employee experience. Our em…" at bounding box center [393, 271] width 302 height 29
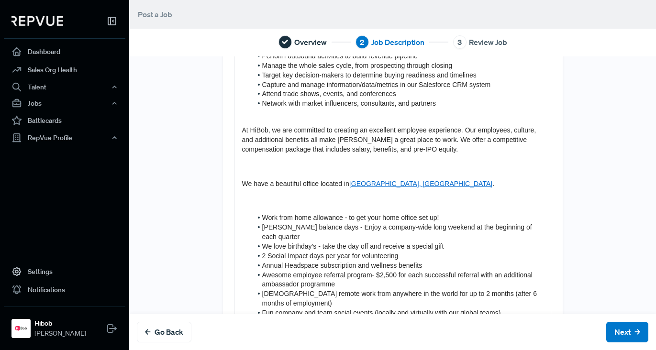
scroll to position [384, 0]
click at [282, 119] on p at bounding box center [393, 115] width 302 height 10
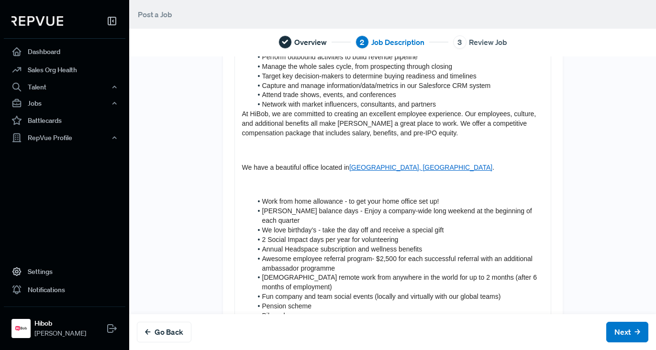
click at [242, 133] on span "At HiBob, we are committed to creating an excellent employee experience. Our em…" at bounding box center [390, 123] width 296 height 27
click at [236, 135] on div "About Us HiBob helps modern, mid-size businesses transform the way they manage …" at bounding box center [393, 34] width 316 height 605
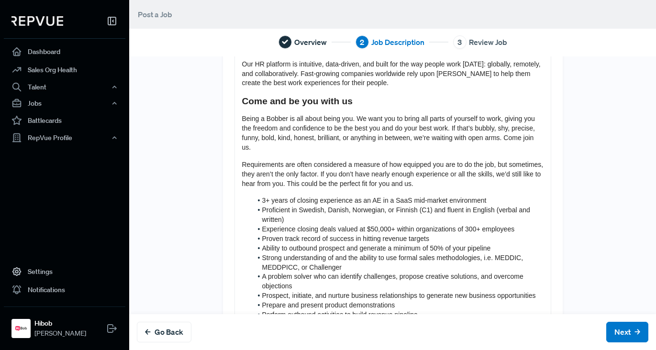
scroll to position [120, 0]
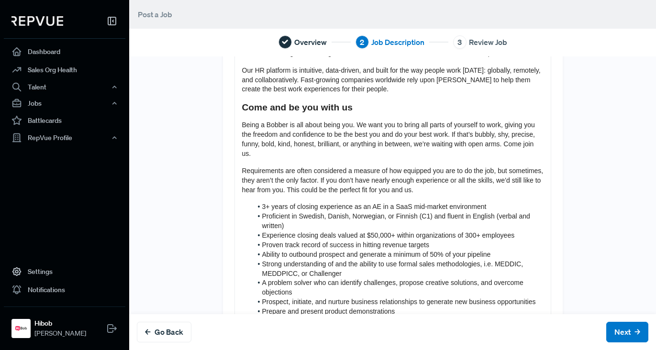
drag, startPoint x: 281, startPoint y: 166, endPoint x: 287, endPoint y: 165, distance: 5.8
click at [282, 159] on p "Being a Bobber is all about being you. We want you to bring all parts of yourse…" at bounding box center [393, 140] width 302 height 38
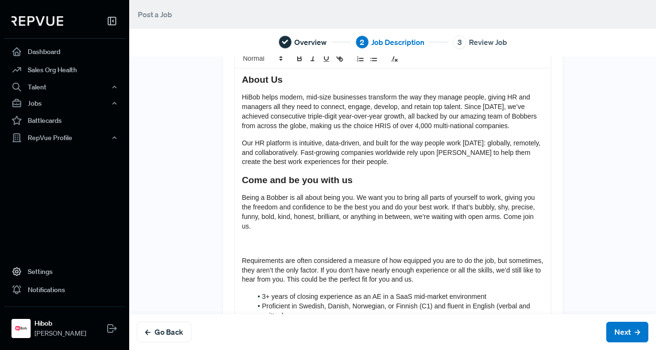
scroll to position [46, 0]
click at [254, 56] on div "Overview 2 Job Description 3 Review Job" at bounding box center [392, 42] width 527 height 30
click at [255, 61] on span at bounding box center [262, 59] width 47 height 11
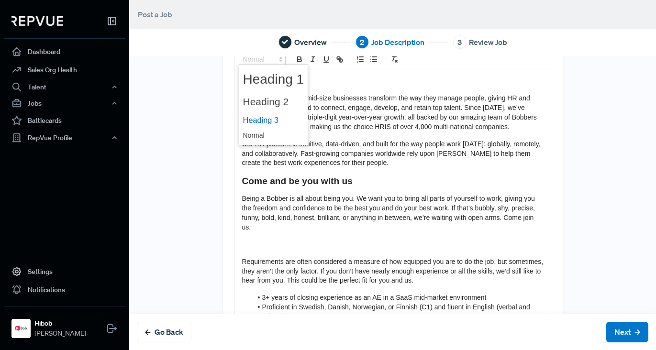
click at [260, 123] on span at bounding box center [273, 120] width 61 height 17
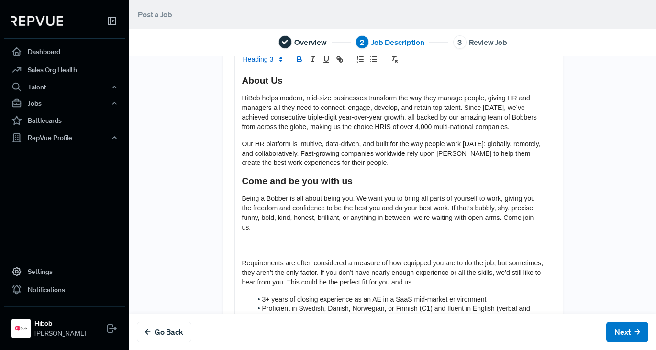
click at [300, 60] on icon "bold" at bounding box center [299, 59] width 9 height 9
click at [276, 77] on strong "About Us" at bounding box center [262, 81] width 41 height 10
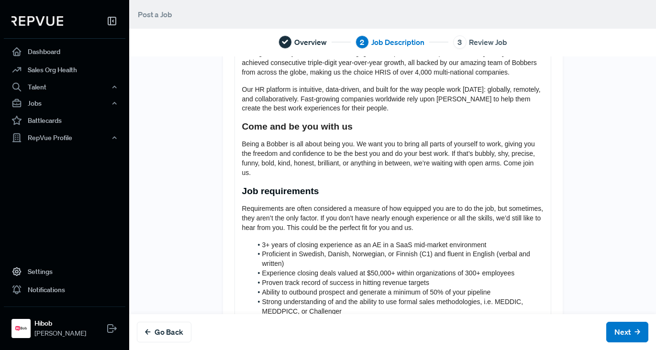
scroll to position [103, 0]
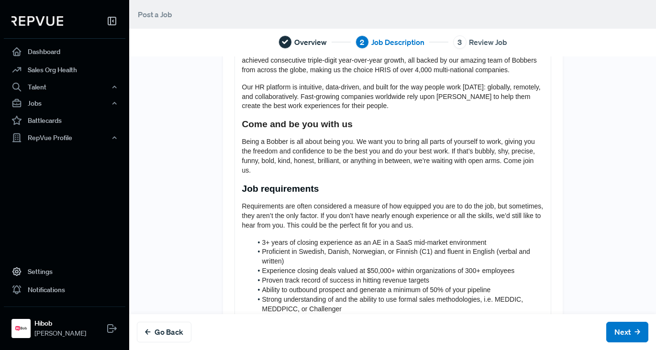
drag, startPoint x: 309, startPoint y: 201, endPoint x: 333, endPoint y: 199, distance: 23.6
click at [309, 194] on strong "Job requirements" at bounding box center [280, 189] width 77 height 10
click at [336, 194] on h3 "Job requirements" at bounding box center [393, 188] width 302 height 11
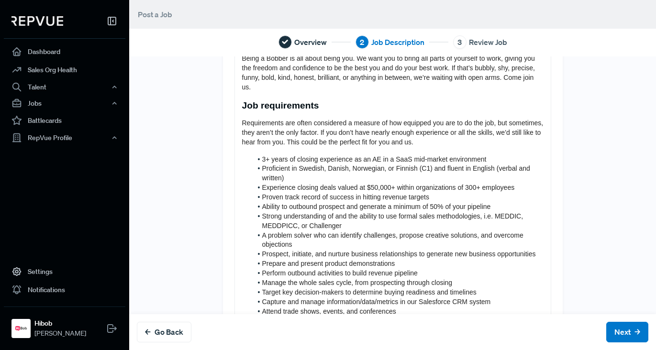
scroll to position [185, 0]
click at [291, 112] on strong "Job requirements" at bounding box center [280, 106] width 77 height 10
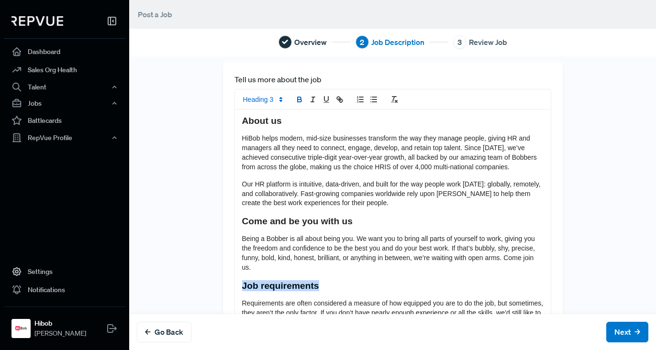
scroll to position [5, 0]
click at [265, 102] on span at bounding box center [262, 99] width 47 height 11
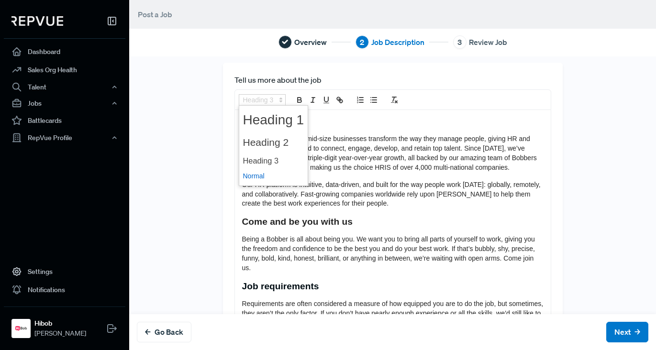
click at [280, 175] on span at bounding box center [273, 176] width 61 height 15
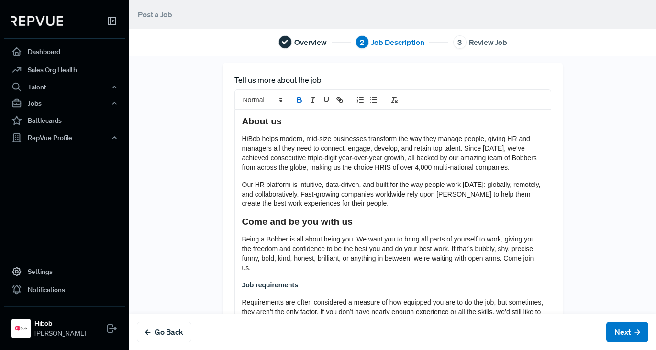
click at [378, 268] on span "Being a Bobber is all about being you. We want you to bring all parts of yourse…" at bounding box center [389, 253] width 295 height 36
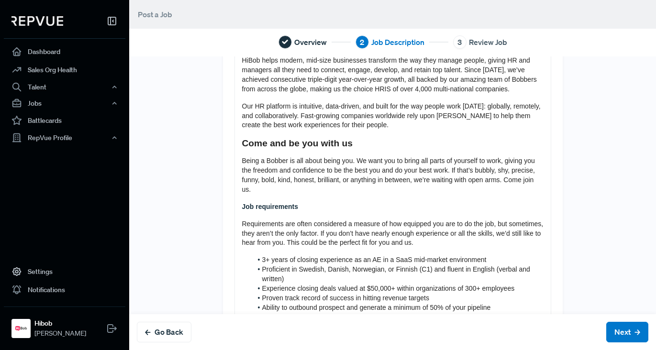
scroll to position [87, 0]
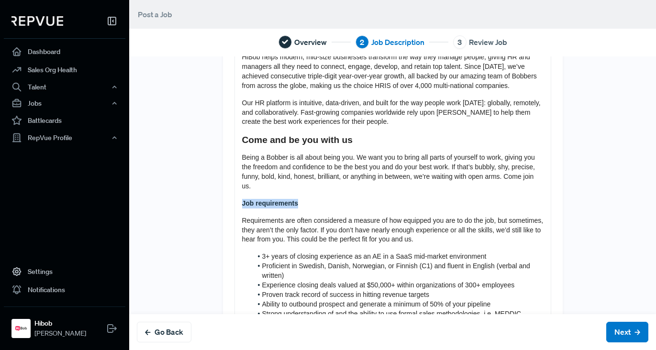
drag, startPoint x: 276, startPoint y: 213, endPoint x: 240, endPoint y: 217, distance: 36.2
click at [228, 215] on div "Tell us more about the job About us HiBob helps modern, mid-size businesses tra…" at bounding box center [393, 330] width 340 height 698
copy strong "Job requirements"
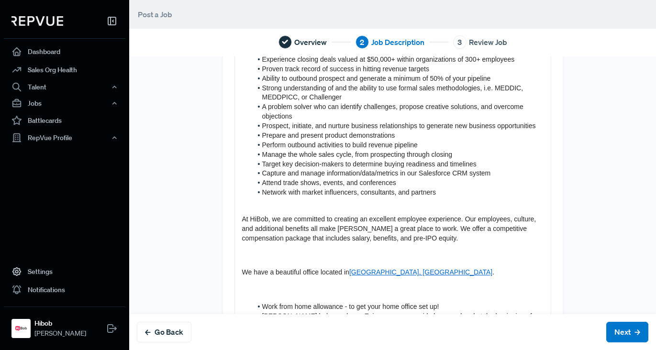
scroll to position [313, 0]
click at [262, 233] on div "About us HiBob helps modern, mid-size businesses transform the way they manage …" at bounding box center [393, 121] width 316 height 639
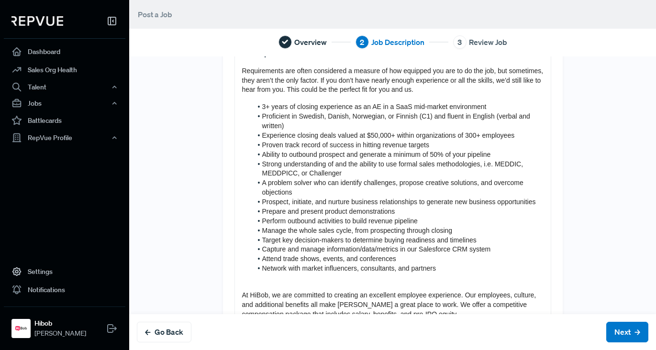
scroll to position [249, 0]
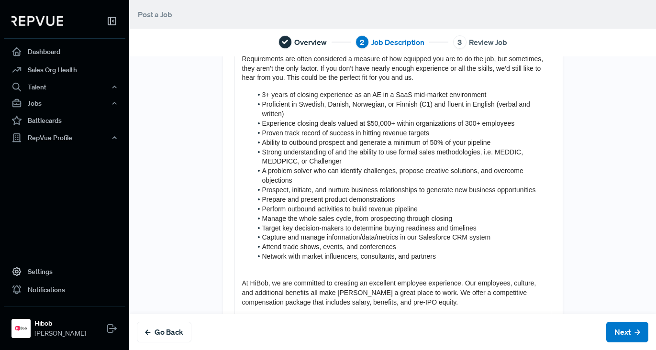
click at [344, 167] on li "Strong understanding of and the ability to use formal sales methodologies, i.e.…" at bounding box center [397, 157] width 291 height 19
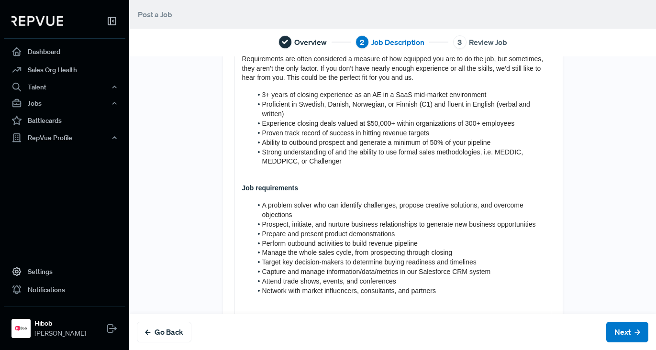
click at [287, 176] on p at bounding box center [393, 172] width 302 height 10
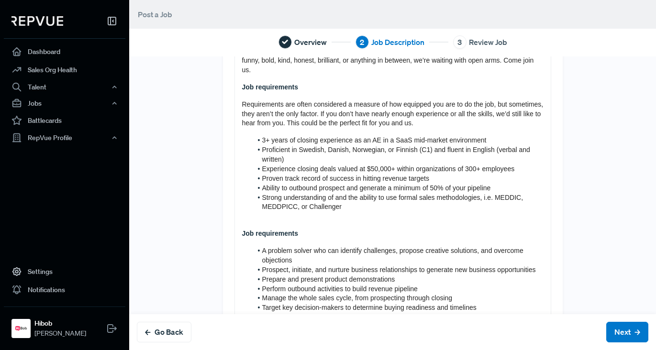
scroll to position [224, 0]
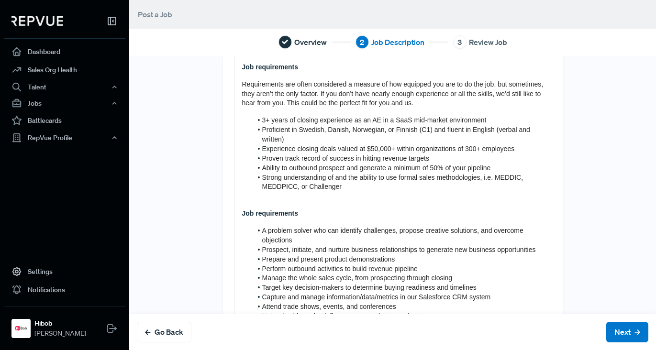
click at [281, 218] on div "About us HiBob helps modern, mid-size businesses transform the way they manage …" at bounding box center [393, 228] width 316 height 673
click at [281, 218] on p "Job requirements" at bounding box center [393, 214] width 302 height 10
click at [281, 217] on strong "Job requirements" at bounding box center [270, 214] width 56 height 8
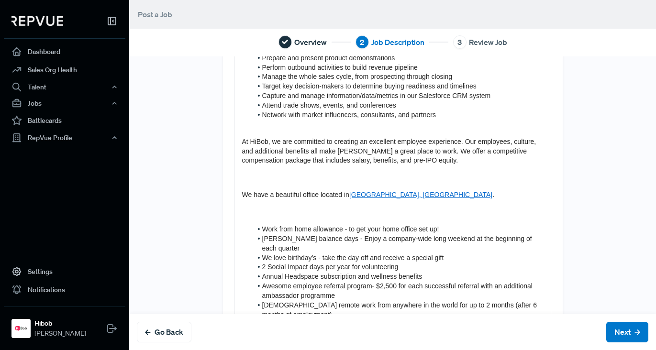
scroll to position [426, 0]
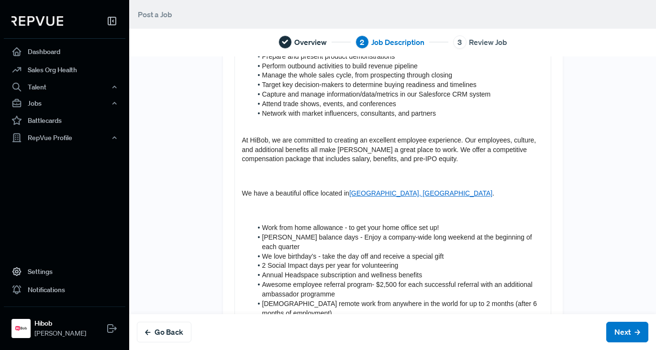
click at [266, 148] on div "About us HiBob helps modern, mid-size businesses transform the way they manage …" at bounding box center [393, 25] width 316 height 673
click at [252, 149] on div "About us HiBob helps modern, mid-size businesses transform the way they manage …" at bounding box center [393, 25] width 316 height 673
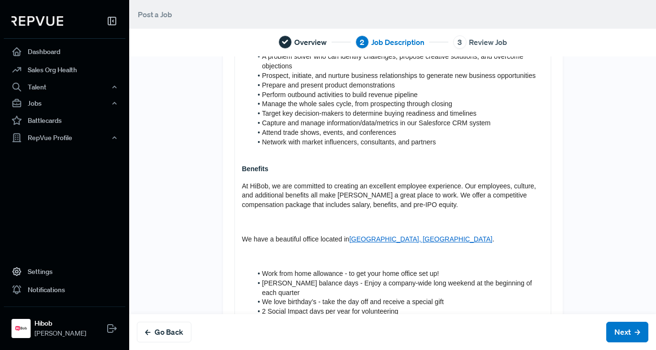
scroll to position [396, 0]
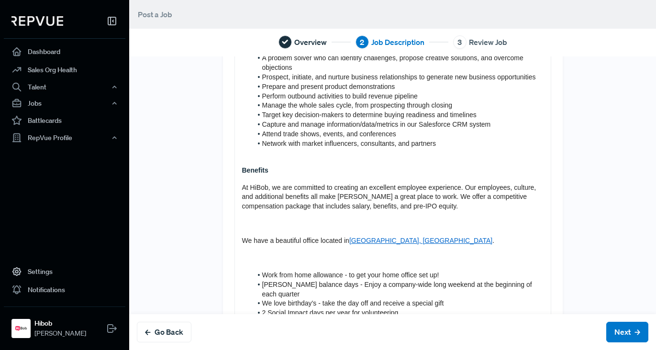
click at [248, 250] on div "About us HiBob helps modern, mid-size businesses transform the way they manage …" at bounding box center [393, 64] width 316 height 691
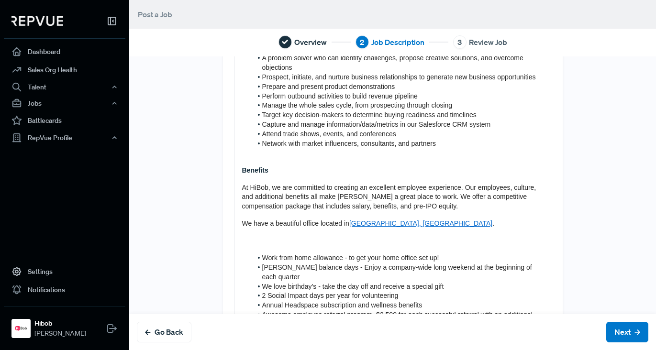
click at [381, 229] on p "We have a beautiful office located in Amsterdam, Netherlands ​." at bounding box center [393, 224] width 302 height 10
click at [436, 229] on p "We have a beautiful office located in Amsterdam, Netherlands ​." at bounding box center [393, 224] width 302 height 10
drag, startPoint x: 416, startPoint y: 242, endPoint x: 347, endPoint y: 244, distance: 69.4
click at [347, 229] on p "We have a beautiful office located in Amsterdam, Netherlands ​." at bounding box center [393, 224] width 302 height 10
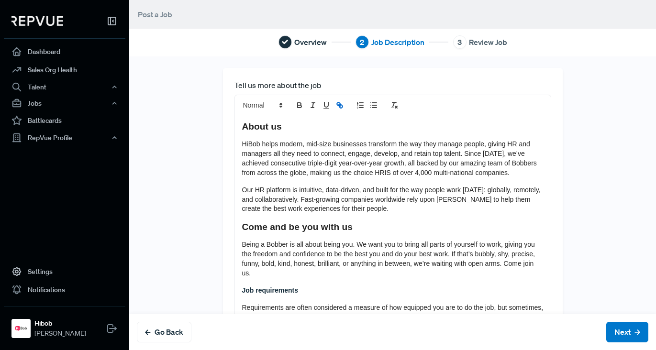
click at [339, 106] on line "link" at bounding box center [340, 105] width 2 height 2
type input "Amsterdam, Netherlands​."
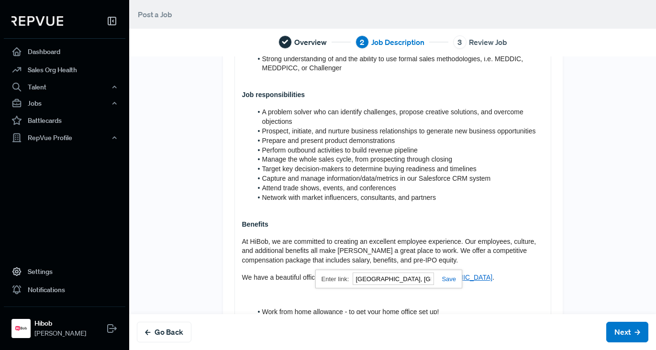
scroll to position [342, 0]
click at [421, 278] on input "Amsterdam, Netherlands​." at bounding box center [393, 279] width 81 height 12
drag, startPoint x: 426, startPoint y: 279, endPoint x: 263, endPoint y: 225, distance: 171.2
click at [246, 286] on div "About us HiBob helps modern, mid-size businesses transform the way they manage …" at bounding box center [393, 111] width 317 height 674
click at [434, 265] on span "At HiBob, we are committed to creating an excellent employee experience. Our em…" at bounding box center [390, 251] width 296 height 27
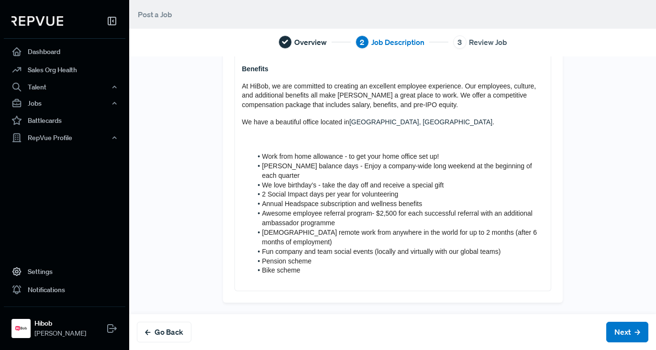
scroll to position [507, 0]
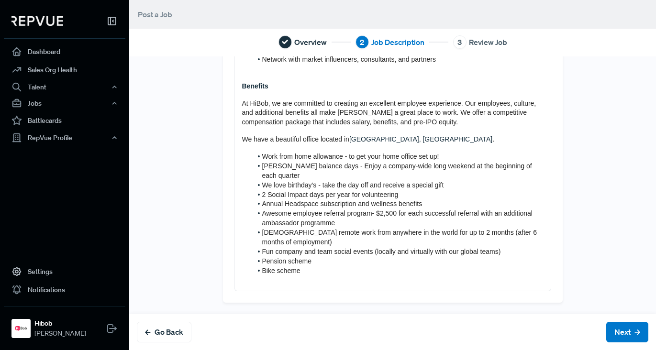
click at [300, 175] on span "[PERSON_NAME] balance days - Enjoy a company-wide long weekend at the beginning…" at bounding box center [398, 170] width 272 height 17
click at [277, 176] on span "[PERSON_NAME] balance days - Enjoy a company-wide long weekend at the beginning…" at bounding box center [398, 170] width 272 height 17
click at [304, 174] on span "Bob Balance days - Enjoy a company-wide long weekend at the beginning of each q…" at bounding box center [398, 170] width 273 height 17
click at [352, 191] on span "2 Social Impact days per year for volunteering" at bounding box center [330, 195] width 136 height 8
click at [319, 177] on span "Bob Balance Days - Enjoy a company-wide long weekend at the beginning of each q…" at bounding box center [399, 170] width 274 height 17
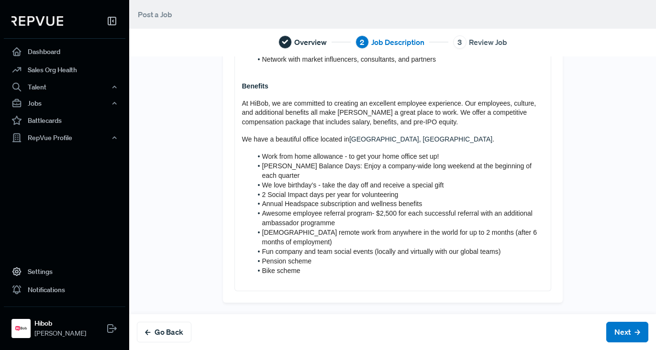
click at [312, 184] on span "We love birthday’s - take the day off and receive a special gift" at bounding box center [353, 185] width 182 height 8
click at [315, 187] on span "We love birthdays - take the day off and receive a special gift" at bounding box center [352, 185] width 180 height 8
click at [265, 195] on span "2 Social Impact days per year for volunteering" at bounding box center [330, 195] width 136 height 8
click at [288, 206] on span "Annual Headspace subscription and wellness benefits" at bounding box center [342, 204] width 160 height 8
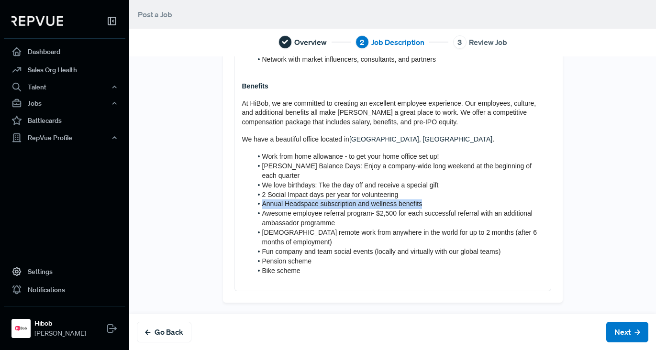
click at [288, 206] on span "Annual Headspace subscription and wellness benefits" at bounding box center [342, 204] width 160 height 8
click at [289, 214] on span "Awesome employee referral program- $2,500 for each successful referral with an …" at bounding box center [398, 218] width 272 height 17
click at [375, 212] on span "Awesome employee referral program- $2,500 for each successful referral with an …" at bounding box center [398, 218] width 272 height 17
click at [473, 215] on span "Awesome employee referral program: $2,500 for each successful referral with an …" at bounding box center [398, 218] width 272 height 17
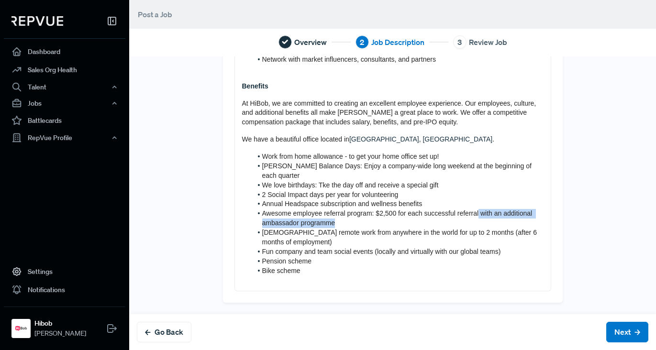
drag, startPoint x: 477, startPoint y: 213, endPoint x: 493, endPoint y: 226, distance: 21.2
click at [493, 226] on li "Awesome employee referral program: $2,500 for each successful referral with an …" at bounding box center [397, 218] width 291 height 19
click at [479, 215] on span "Awesome employee referral program: $2,500 for each successful referral with an …" at bounding box center [398, 218] width 272 height 17
drag, startPoint x: 479, startPoint y: 211, endPoint x: 487, endPoint y: 221, distance: 13.2
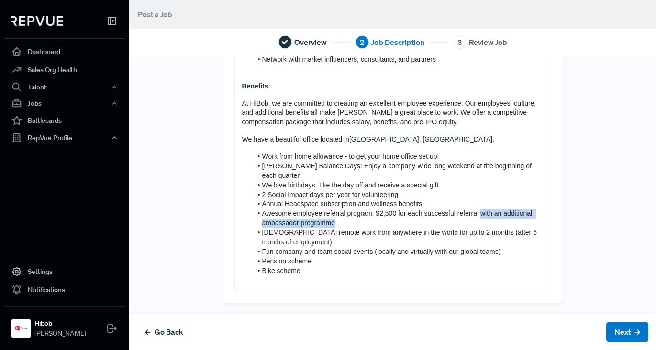
click at [487, 221] on li "Awesome employee referral program: $2,500 for each successful referral with an …" at bounding box center [397, 218] width 291 height 19
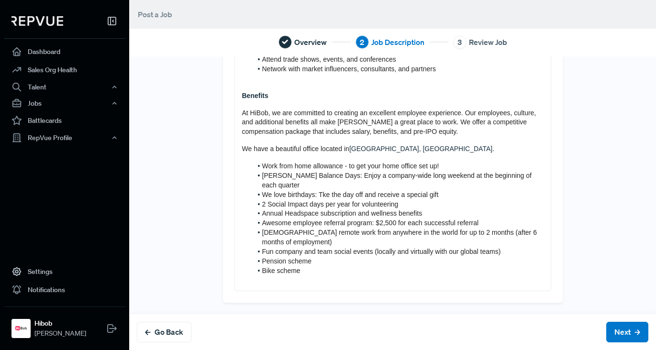
scroll to position [481, 0]
click at [329, 235] on span "Temporary remote work from anywhere in the world for up to 2 months (after 6 mo…" at bounding box center [400, 237] width 277 height 17
click at [332, 235] on span "Temporary remote work from anywhere in the world for up to 2 months (after 6 mo…" at bounding box center [400, 237] width 277 height 17
click at [333, 235] on span "Temporary remote work from anywhere in the world for up to 2 months (after 6 mo…" at bounding box center [400, 237] width 277 height 17
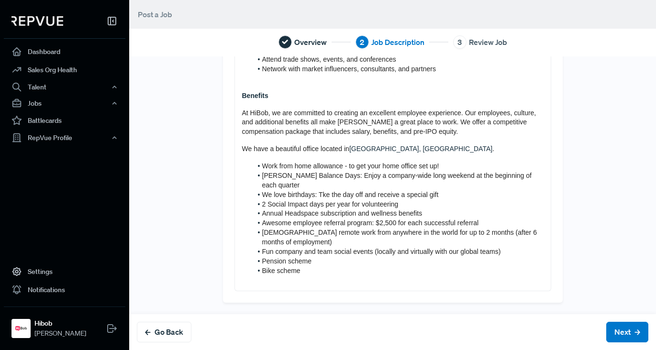
click at [333, 235] on span "Temporary remote work from anywhere in the world for up to 2 months (after 6 mo…" at bounding box center [400, 237] width 277 height 17
click at [291, 234] on span "Temporary remote work from anywhere in the world for up to 2 months (after 6 mo…" at bounding box center [400, 237] width 277 height 17
click at [305, 234] on span "Temporary remote work from anywhere in the world for up to 2 months (after 6 mo…" at bounding box center [400, 237] width 277 height 17
click at [322, 234] on span "Temporary remote work from anywhere in the world for up to 2 months (after 6 mo…" at bounding box center [400, 237] width 277 height 17
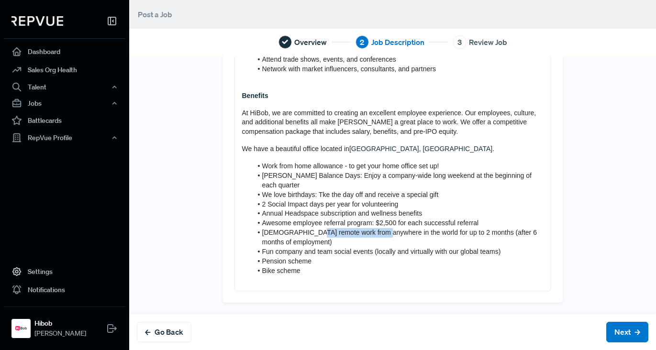
drag, startPoint x: 310, startPoint y: 234, endPoint x: 378, endPoint y: 234, distance: 68.0
click at [378, 234] on span "Temporary remote work from anywhere in the world for up to 2 months (after 6 mo…" at bounding box center [400, 237] width 277 height 17
click at [330, 233] on span "Temporary remote work from anywhere in the world for up to 2 months (after 6 mo…" at bounding box center [400, 237] width 277 height 17
click at [334, 233] on span "Temporary remote work from anywhere in the world for up to 2 months (after 6 mo…" at bounding box center [400, 237] width 277 height 17
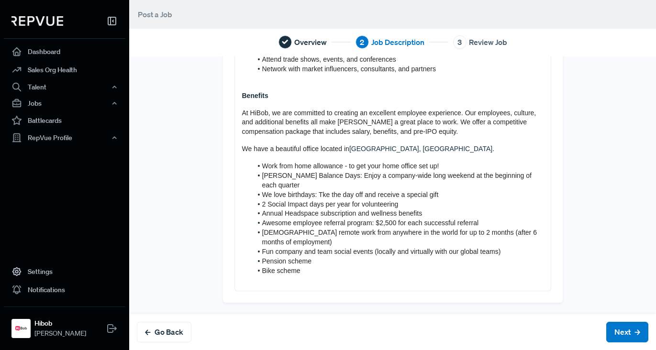
click at [329, 233] on span "Temporary remote work from anywhere in the world for up to 2 months (after 6 mo…" at bounding box center [400, 237] width 277 height 17
